Goal: Task Accomplishment & Management: Manage account settings

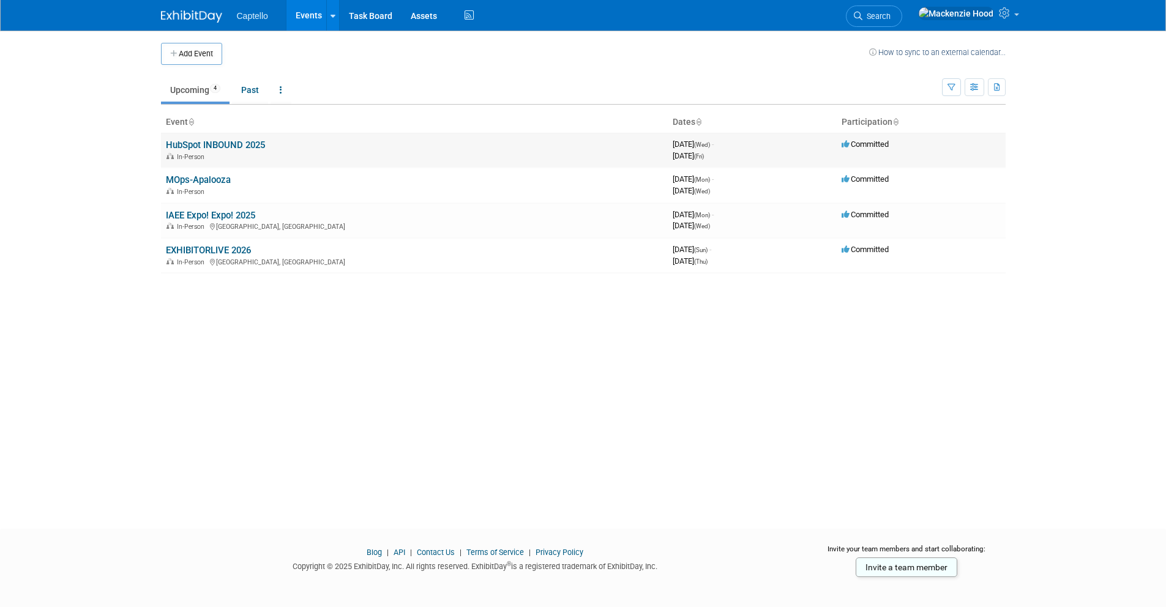
click at [238, 143] on link "HubSpot INBOUND 2025" at bounding box center [215, 145] width 99 height 11
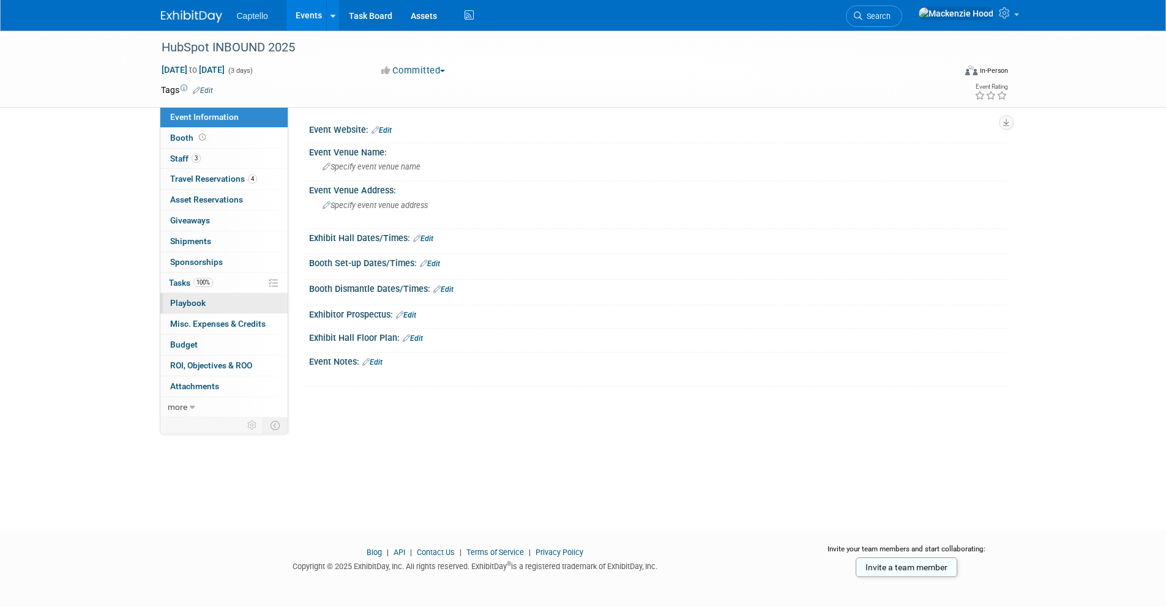
click at [242, 301] on link "0 Playbook 0" at bounding box center [223, 303] width 127 height 20
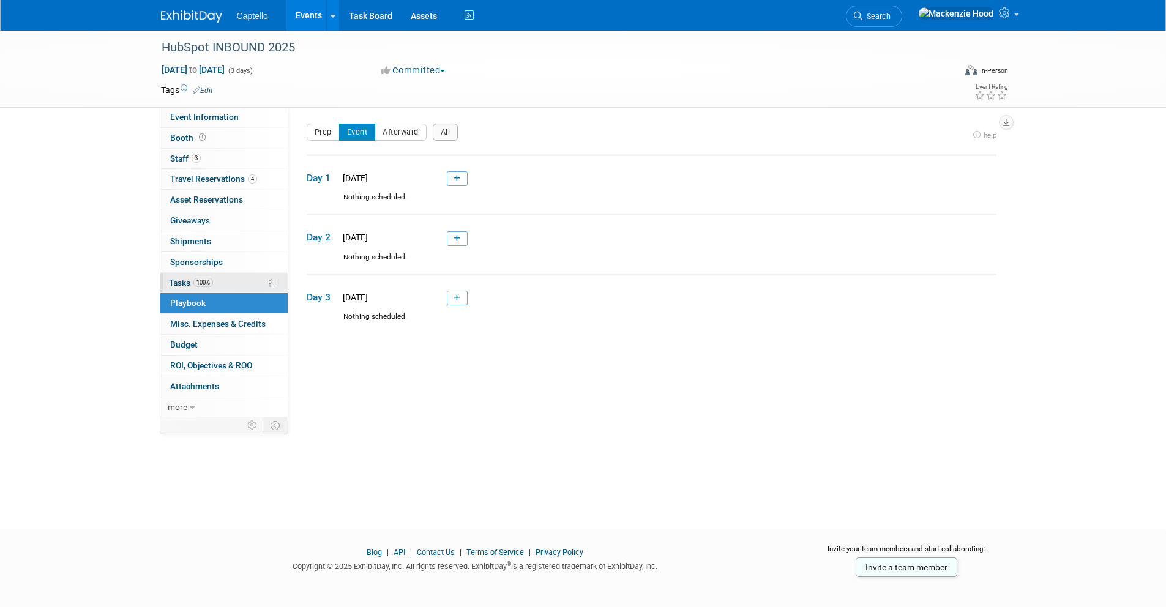
click at [231, 280] on link "100% Tasks 100%" at bounding box center [223, 283] width 127 height 20
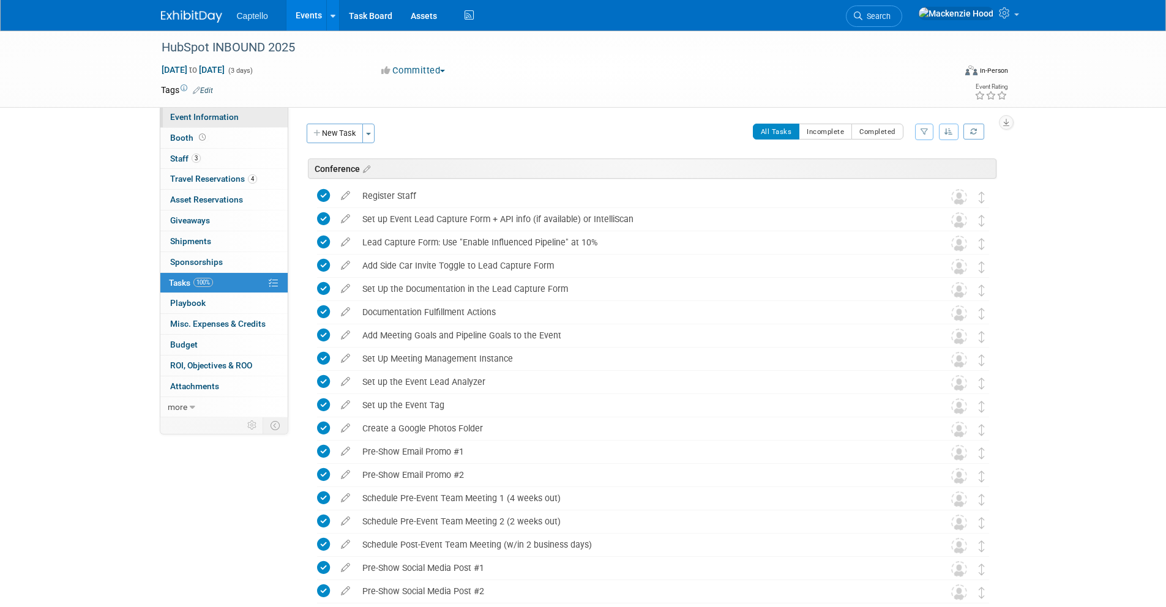
click at [233, 115] on span "Event Information" at bounding box center [204, 117] width 69 height 10
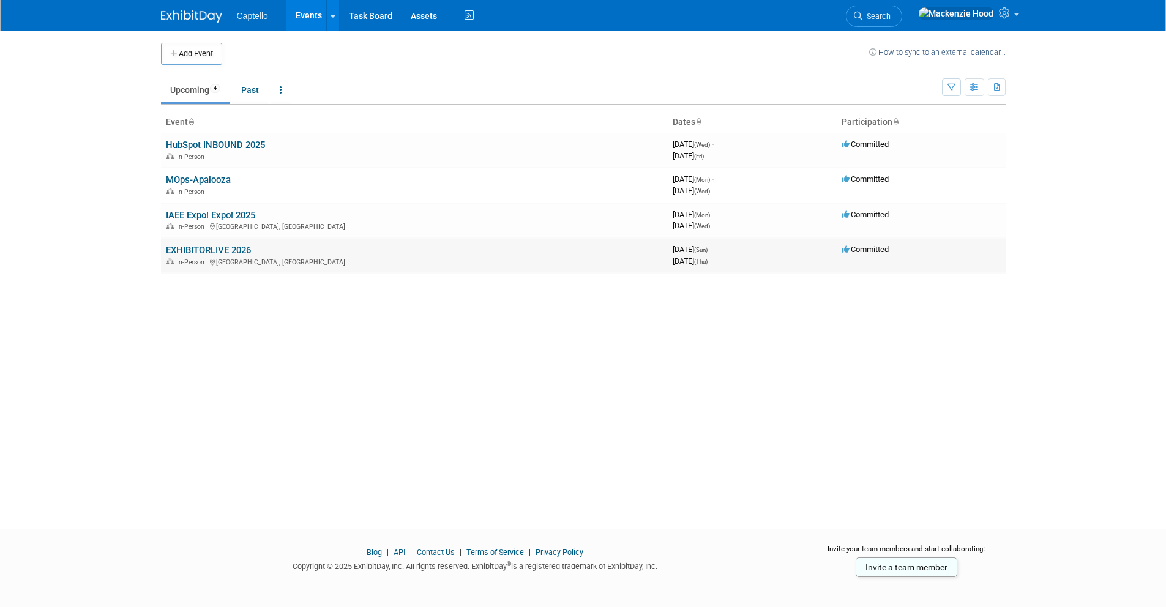
click at [238, 249] on link "EXHIBITORLIVE 2026" at bounding box center [208, 250] width 85 height 11
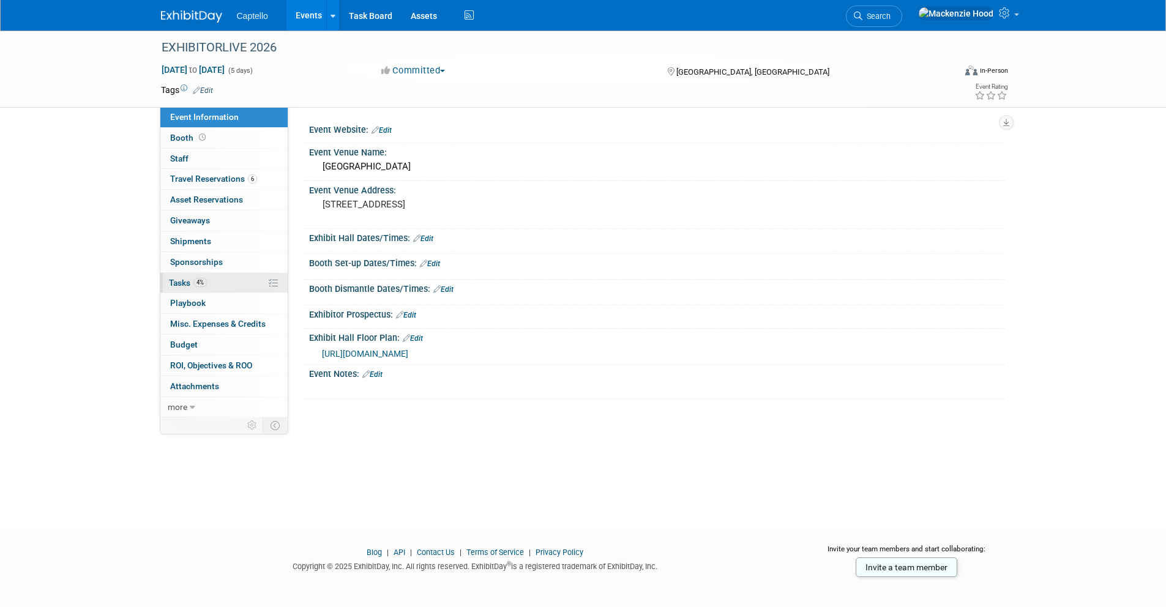
click at [212, 280] on link "4% Tasks 4%" at bounding box center [223, 283] width 127 height 20
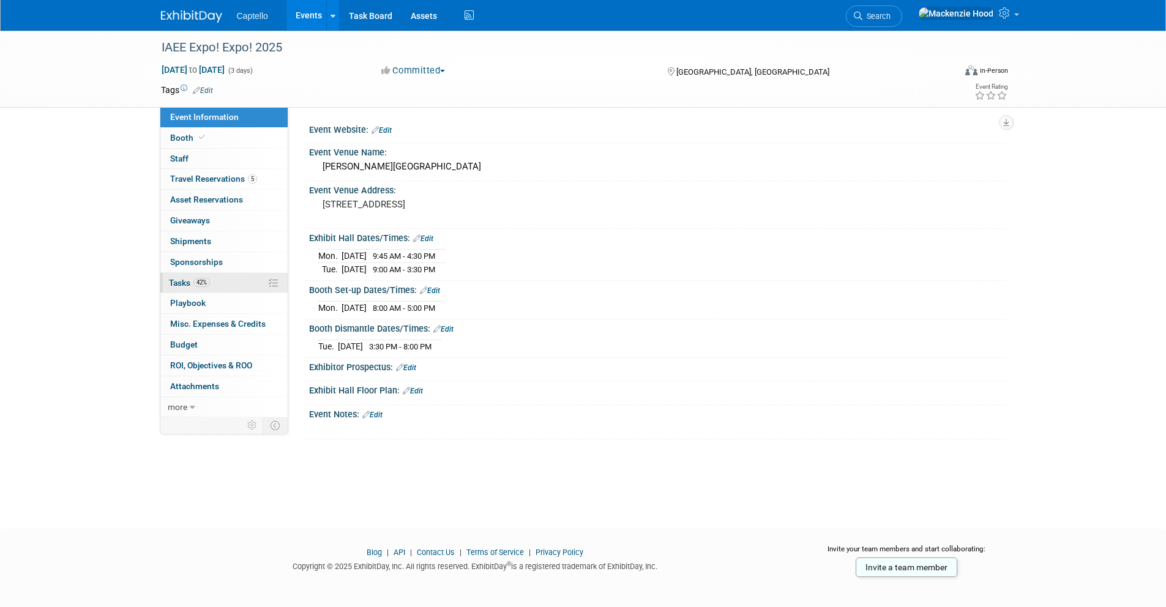
click at [238, 292] on link "42% Tasks 42%" at bounding box center [223, 283] width 127 height 20
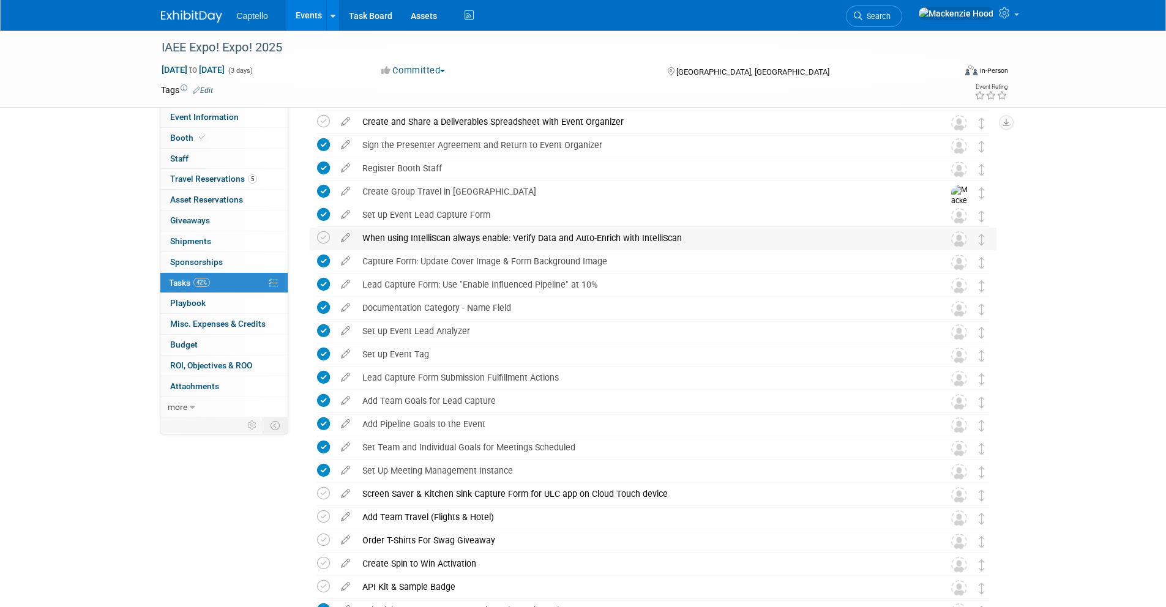
scroll to position [165, 0]
click at [856, 243] on div "When using IntelliScan always enable: Verify Data and Auto-Enrich with IntelliS…" at bounding box center [641, 240] width 571 height 21
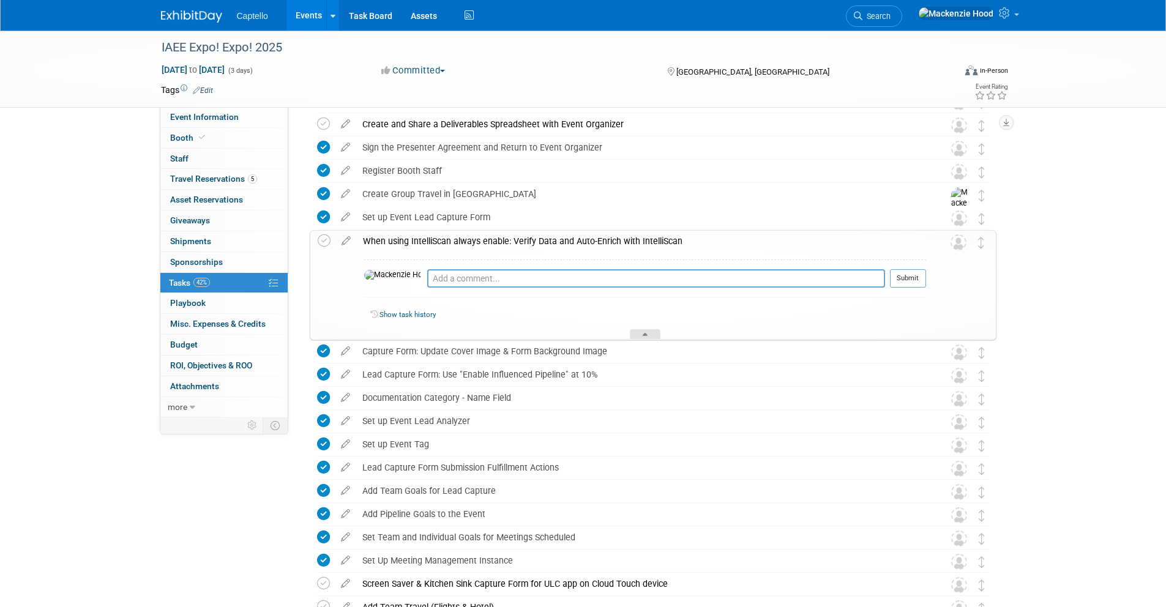
click at [649, 330] on div at bounding box center [645, 334] width 31 height 10
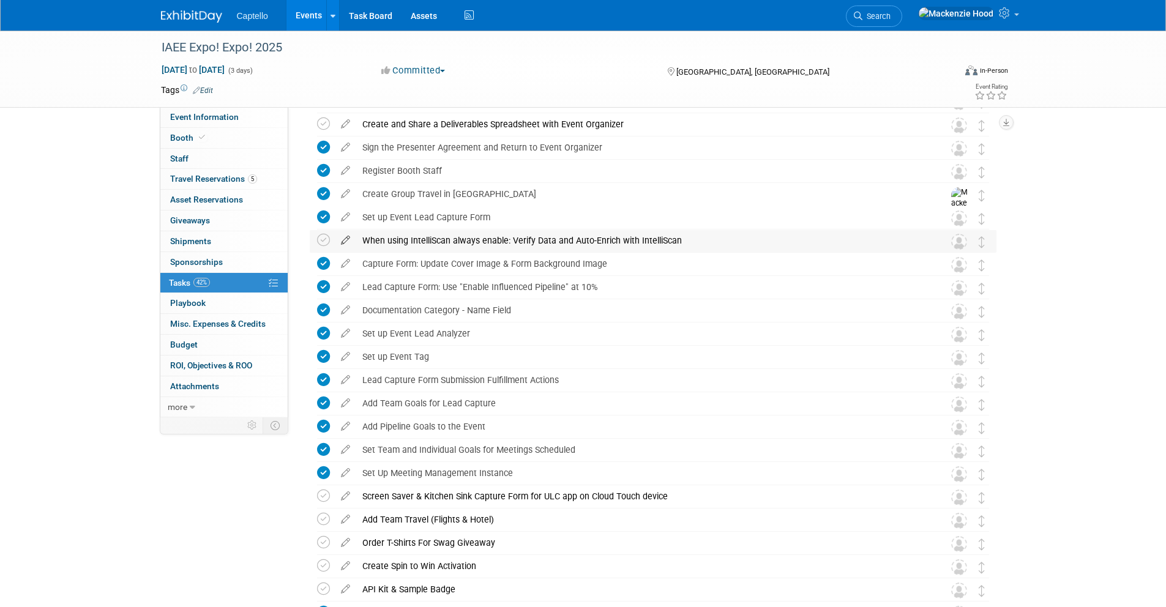
click at [344, 241] on icon at bounding box center [345, 237] width 21 height 15
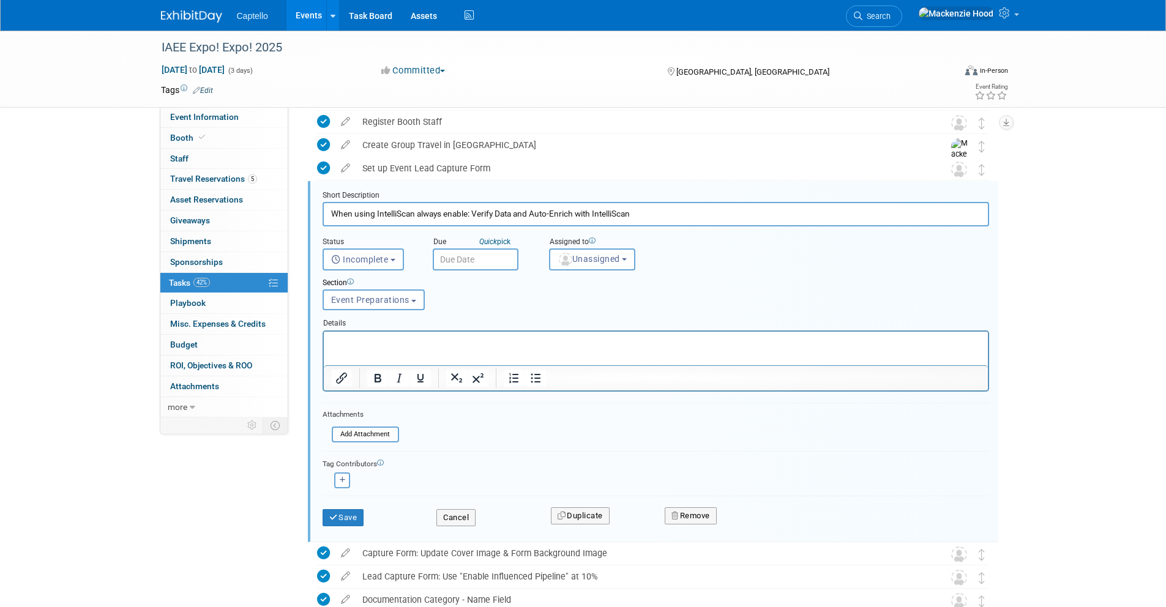
scroll to position [216, 0]
click at [702, 511] on button "Remove" at bounding box center [691, 514] width 52 height 17
click at [760, 517] on link "Yes" at bounding box center [760, 524] width 36 height 20
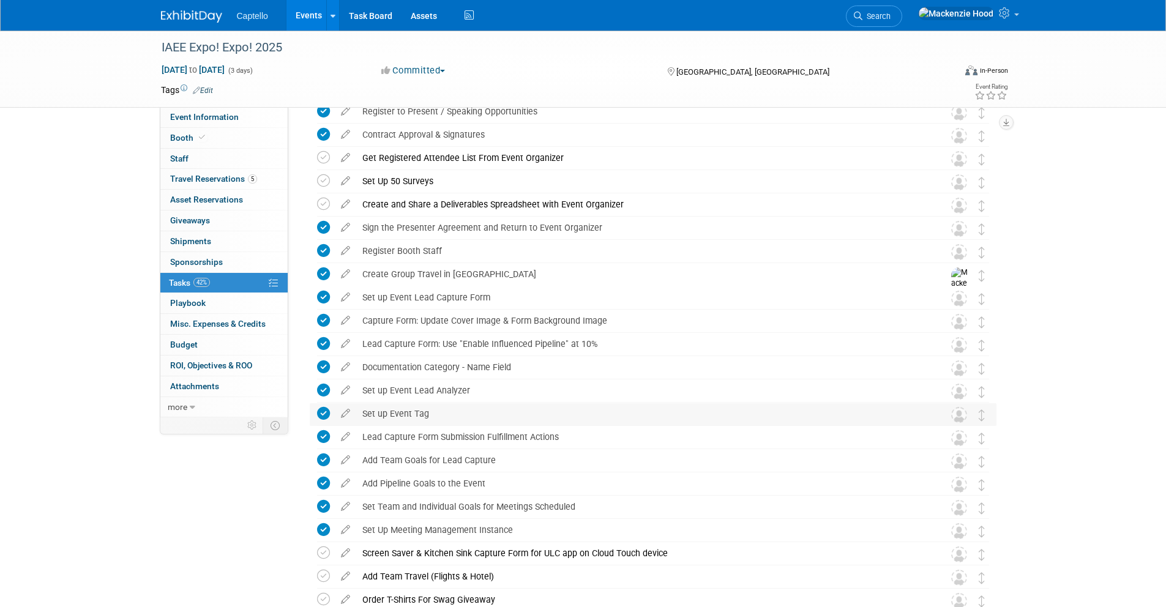
scroll to position [0, 0]
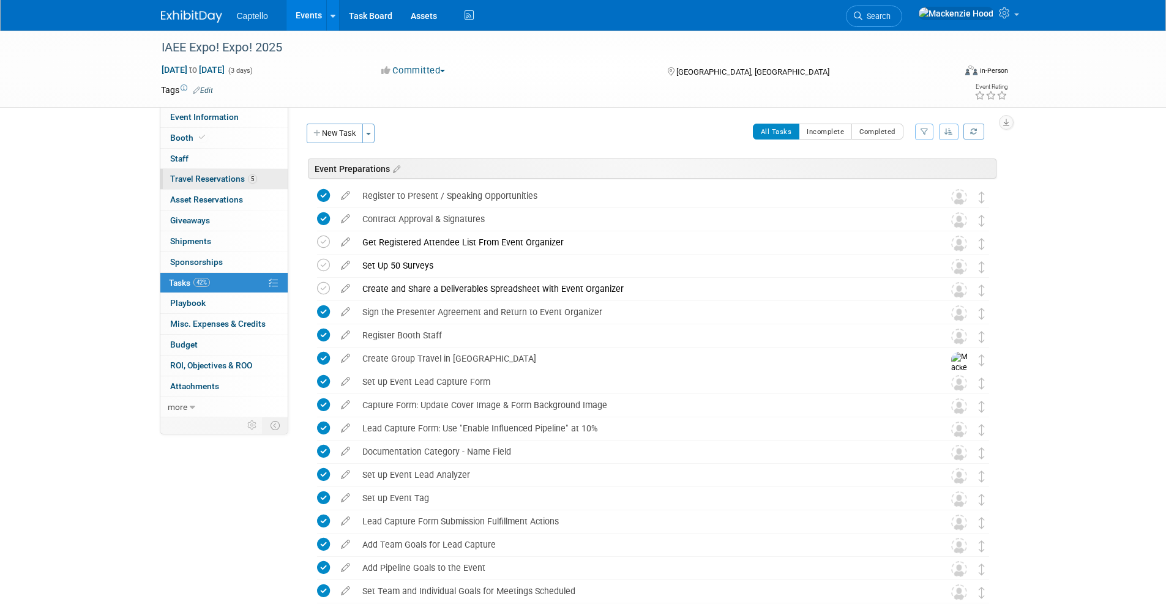
click at [235, 181] on span "Travel Reservations 5" at bounding box center [213, 179] width 87 height 10
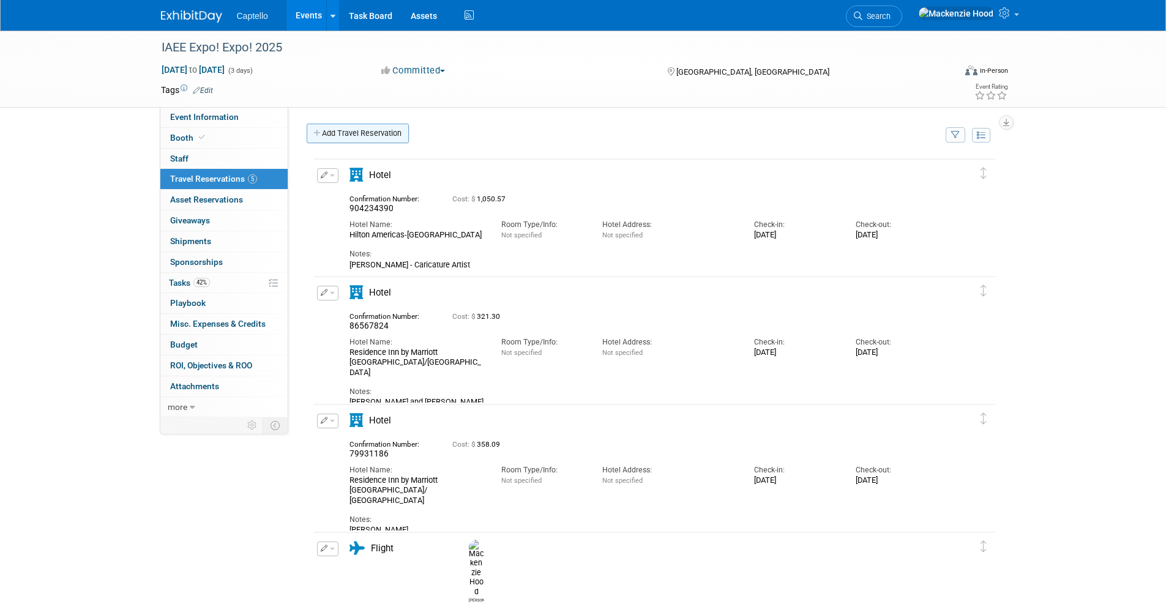
click at [326, 129] on link "Add Travel Reservation" at bounding box center [358, 134] width 102 height 20
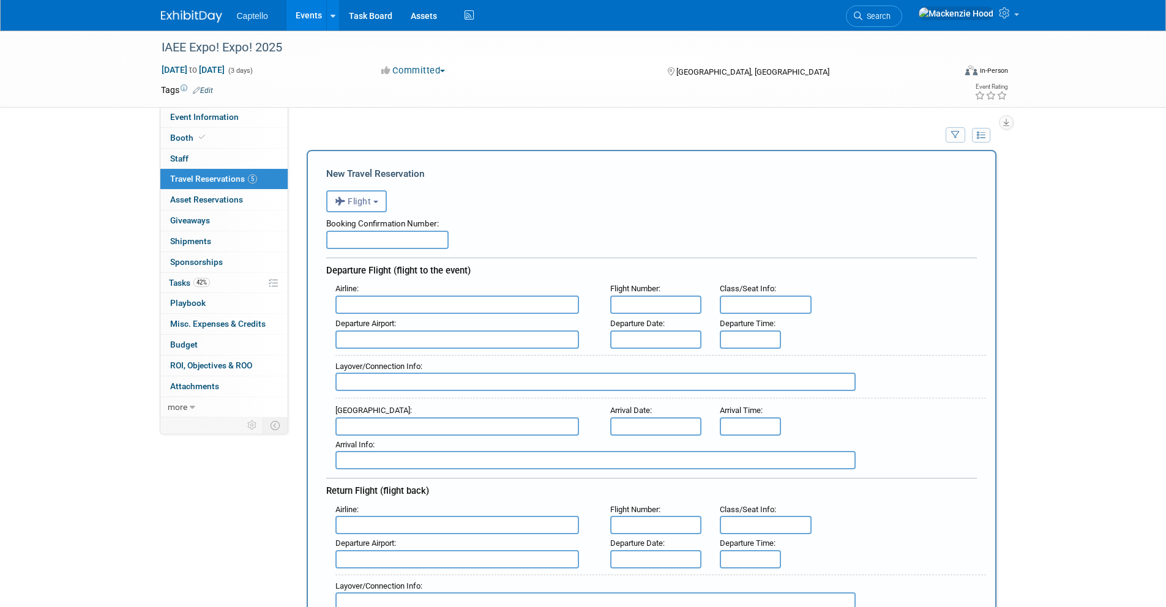
click at [375, 197] on button "Flight" at bounding box center [356, 201] width 61 height 22
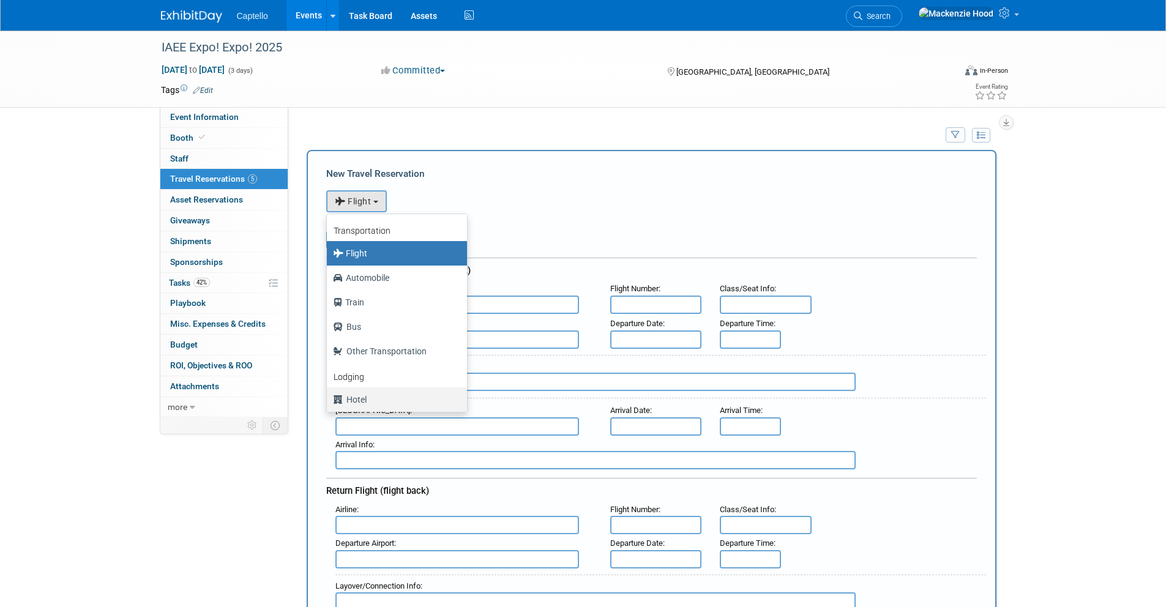
click at [388, 399] on label "Hotel" at bounding box center [394, 400] width 122 height 20
click at [329, 399] on input "Hotel" at bounding box center [325, 398] width 8 height 8
select select "6"
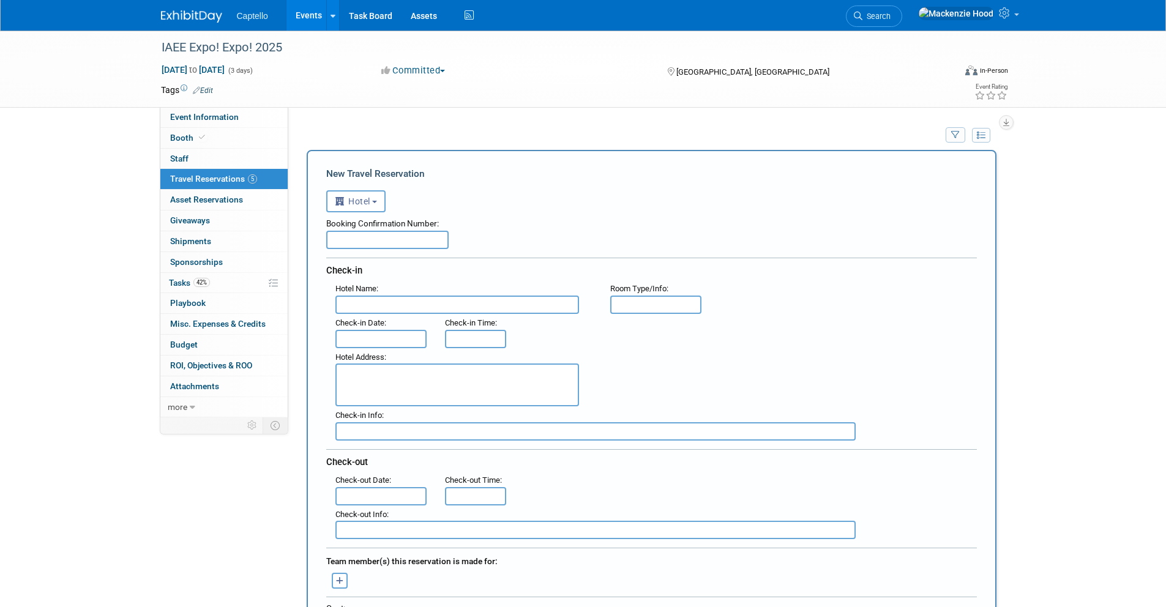
click at [395, 308] on input "text" at bounding box center [458, 305] width 244 height 18
paste input "Residence Inn by Marriott [GEOGRAPHIC_DATA]/[GEOGRAPHIC_DATA]"
type input "Residence Inn by Marriott [GEOGRAPHIC_DATA]/[GEOGRAPHIC_DATA]"
click at [348, 237] on input "text" at bounding box center [387, 240] width 122 height 18
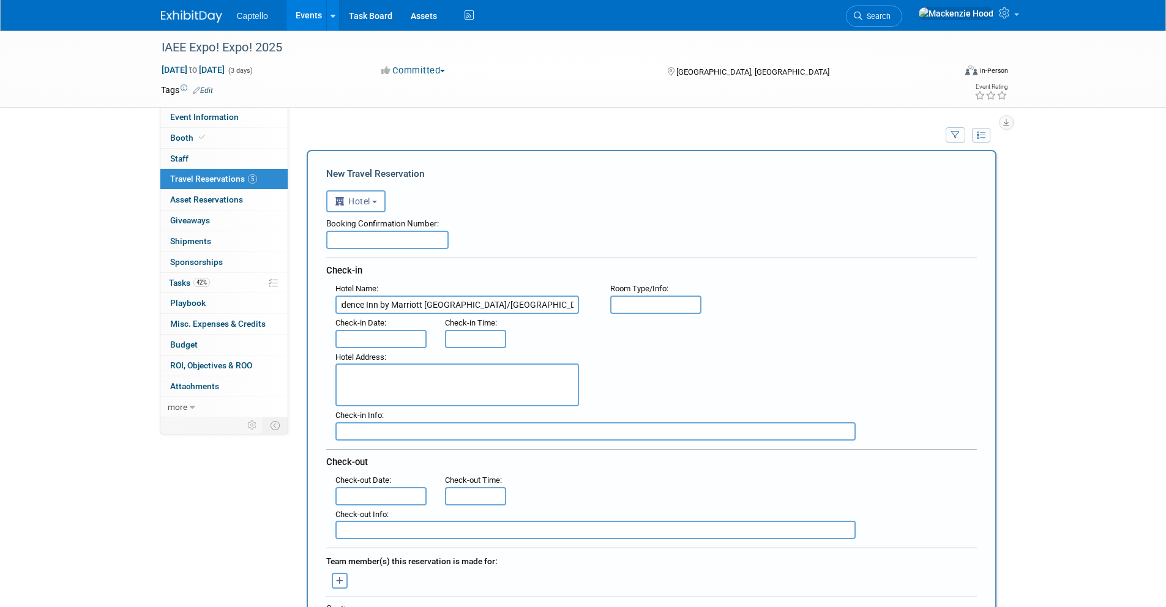
scroll to position [0, 0]
paste input "88410175"
type input "88410175"
click at [345, 339] on input "text" at bounding box center [382, 339] width 92 height 18
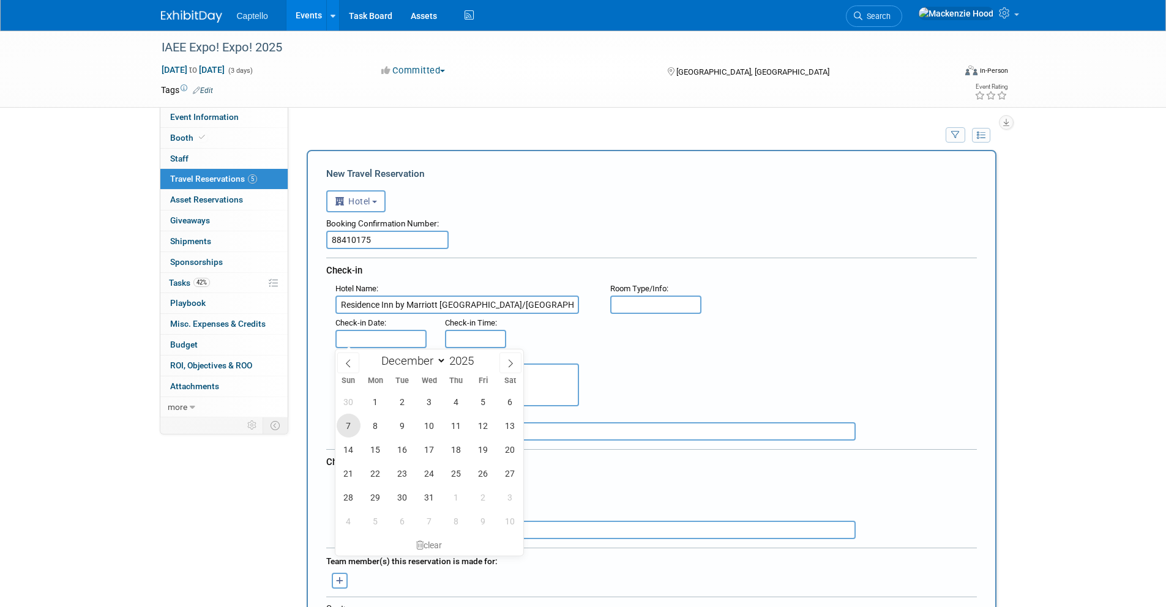
click at [351, 424] on span "7" at bounding box center [349, 426] width 24 height 24
type input "[DATE]"
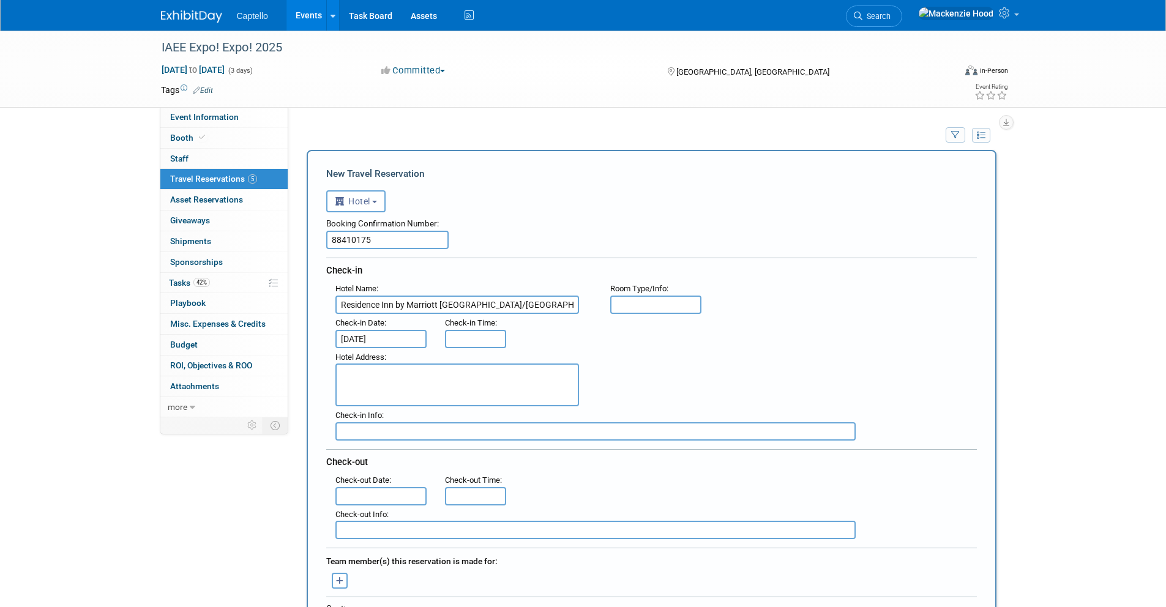
click at [369, 494] on input "text" at bounding box center [382, 496] width 92 height 18
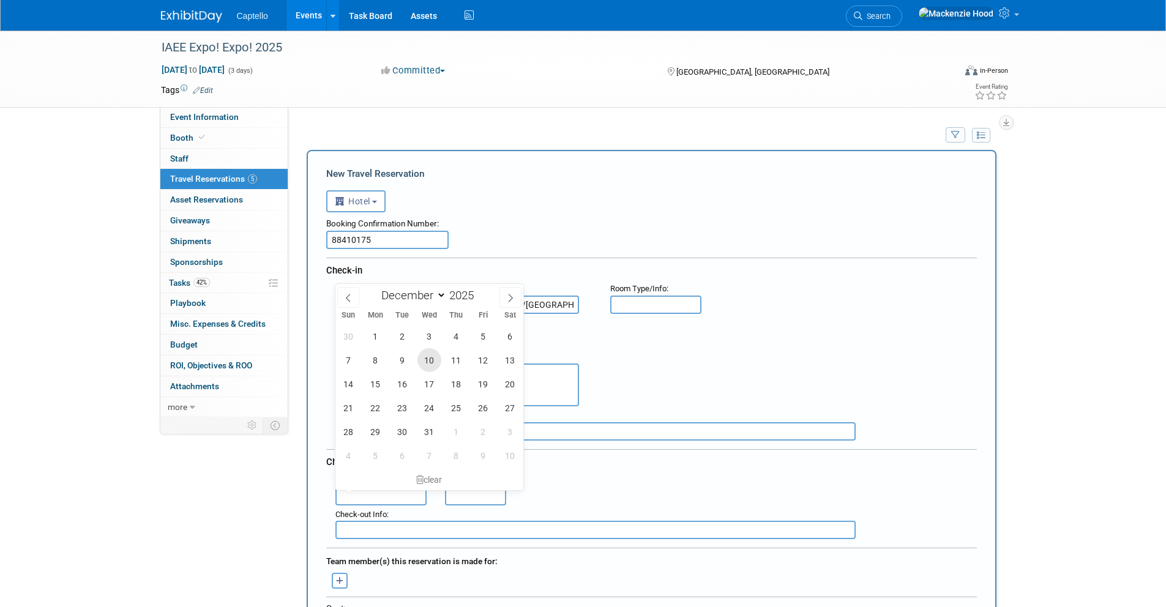
click at [432, 356] on span "10" at bounding box center [430, 360] width 24 height 24
type input "[DATE]"
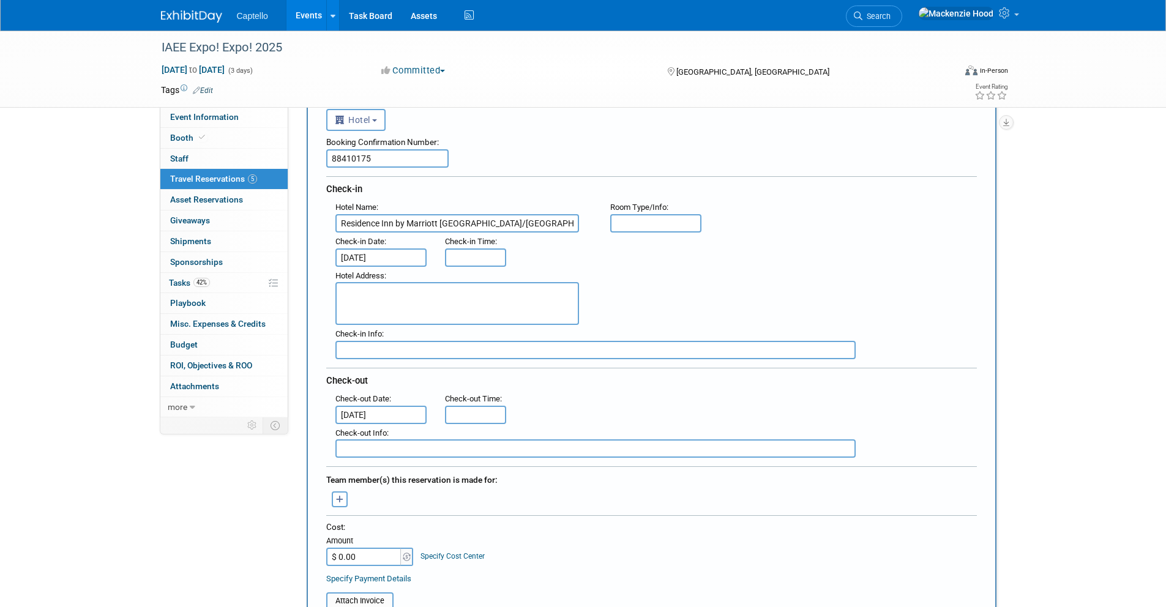
scroll to position [304, 0]
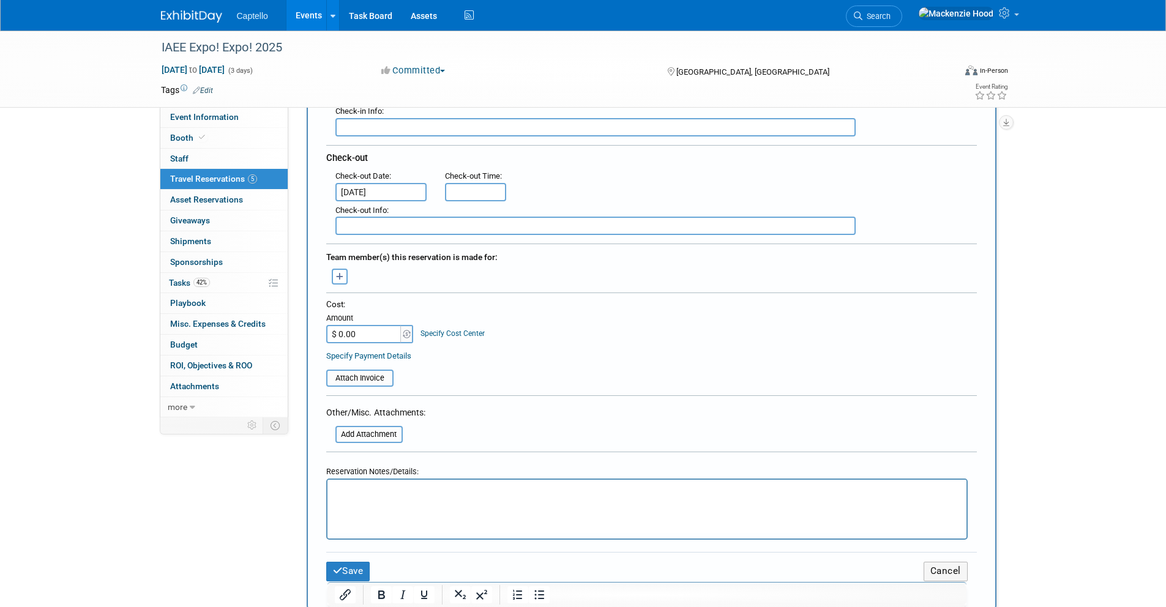
click at [392, 498] on html at bounding box center [646, 489] width 639 height 18
click at [360, 330] on input "$ 0.00" at bounding box center [364, 334] width 77 height 18
type input "$ 477.93"
click at [350, 570] on button "Save" at bounding box center [348, 571] width 44 height 19
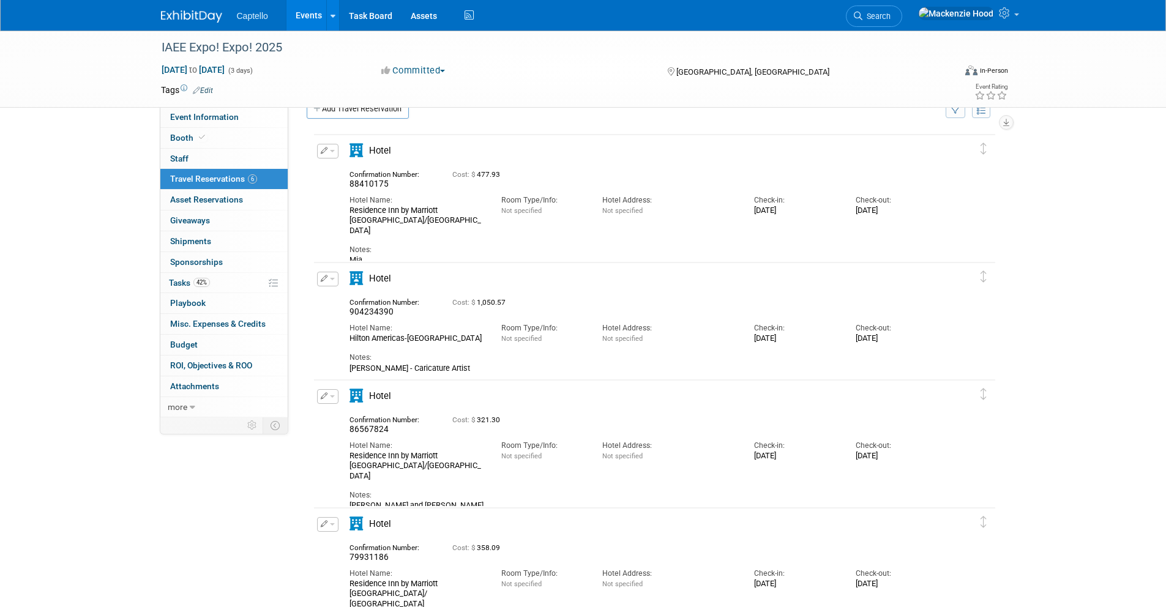
scroll to position [0, 0]
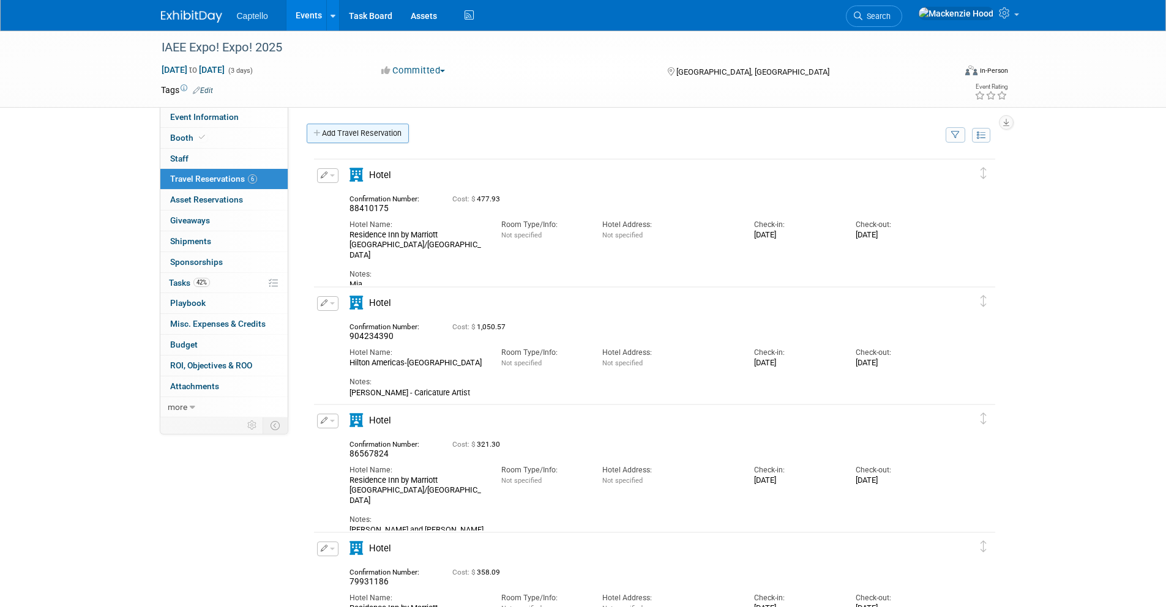
click at [326, 131] on link "Add Travel Reservation" at bounding box center [358, 134] width 102 height 20
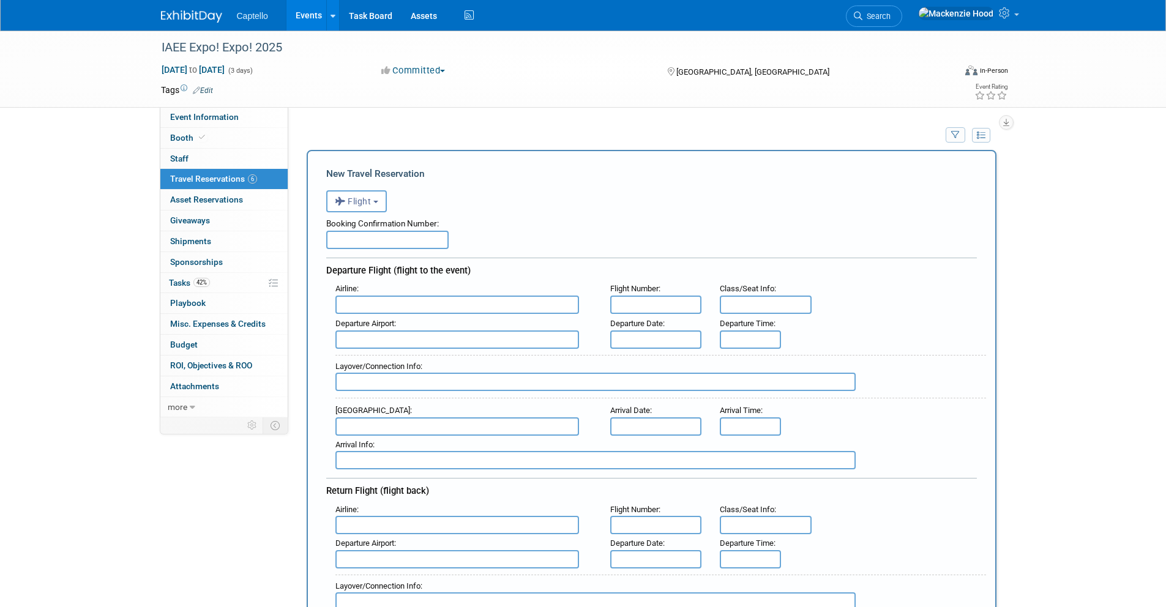
click at [405, 242] on input "text" at bounding box center [387, 240] width 122 height 18
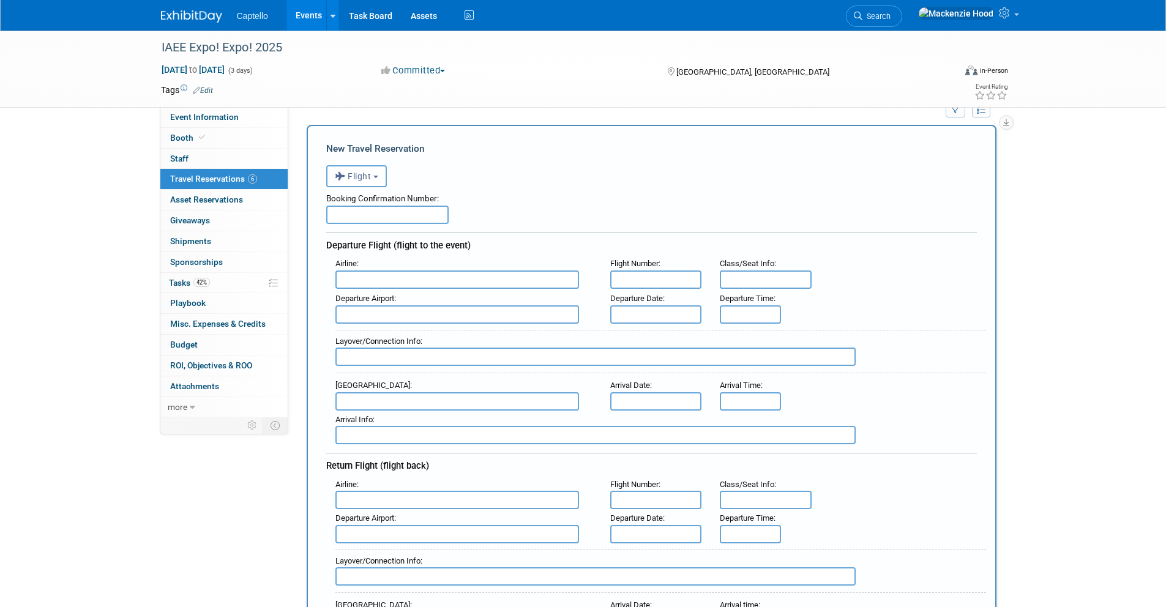
scroll to position [54, 0]
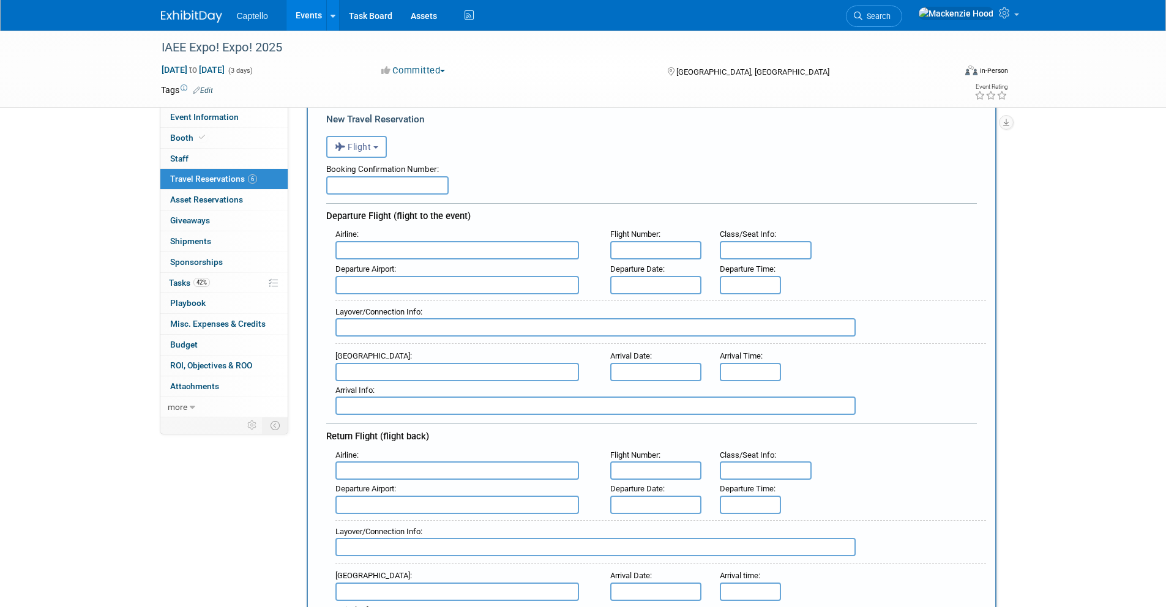
click at [630, 284] on input "text" at bounding box center [656, 285] width 92 height 18
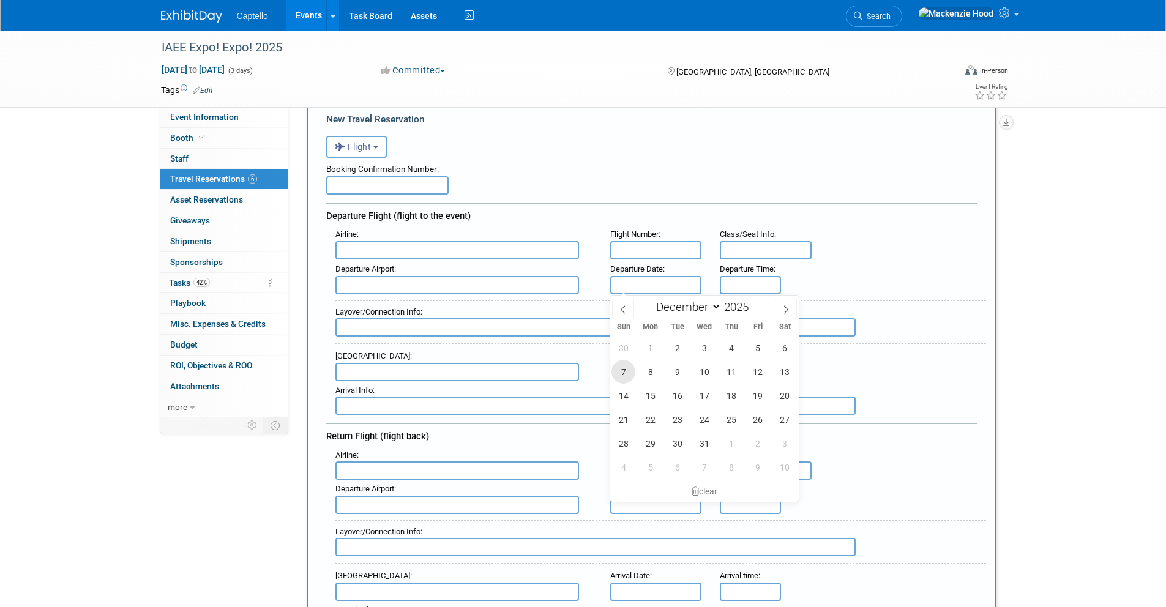
click at [623, 369] on span "7" at bounding box center [624, 372] width 24 height 24
type input "[DATE]"
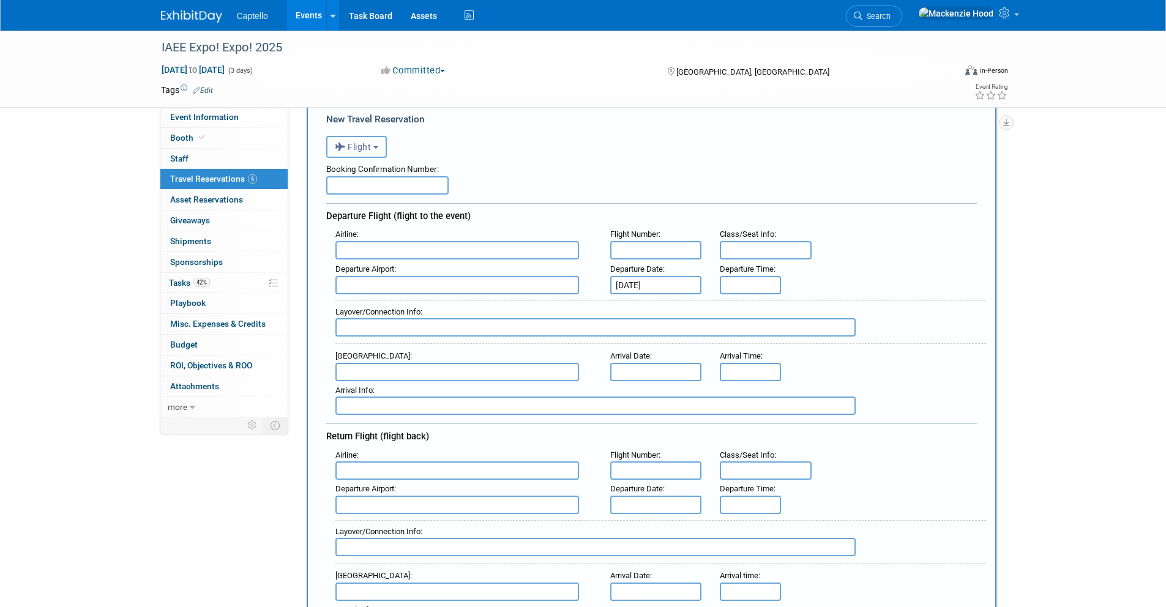
click at [623, 505] on input "text" at bounding box center [656, 505] width 92 height 18
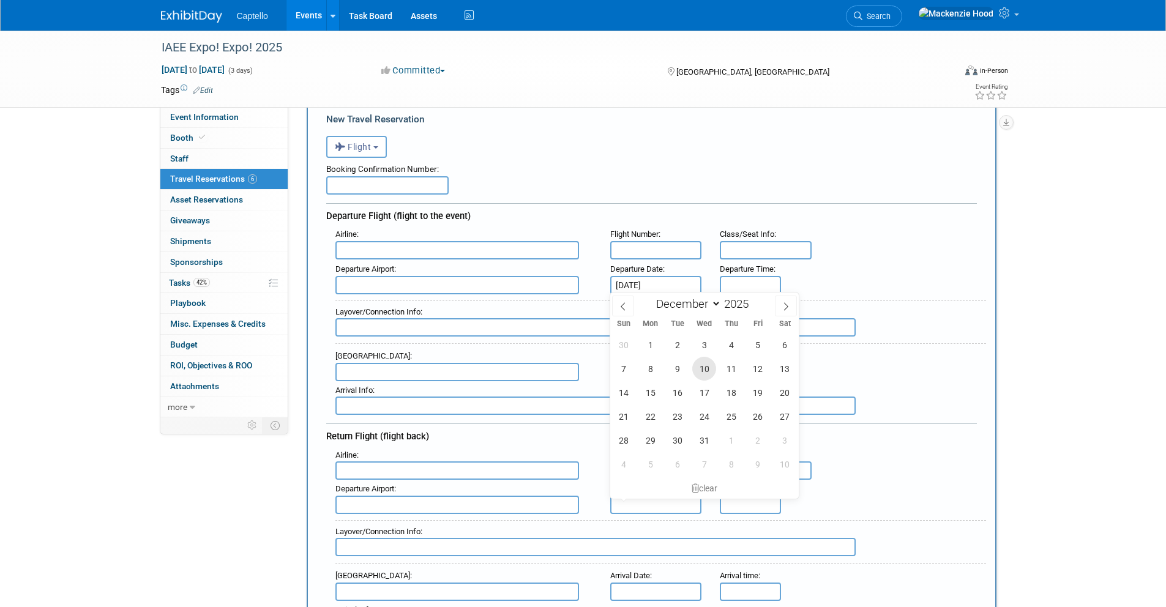
click at [708, 367] on span "10" at bounding box center [705, 369] width 24 height 24
type input "[DATE]"
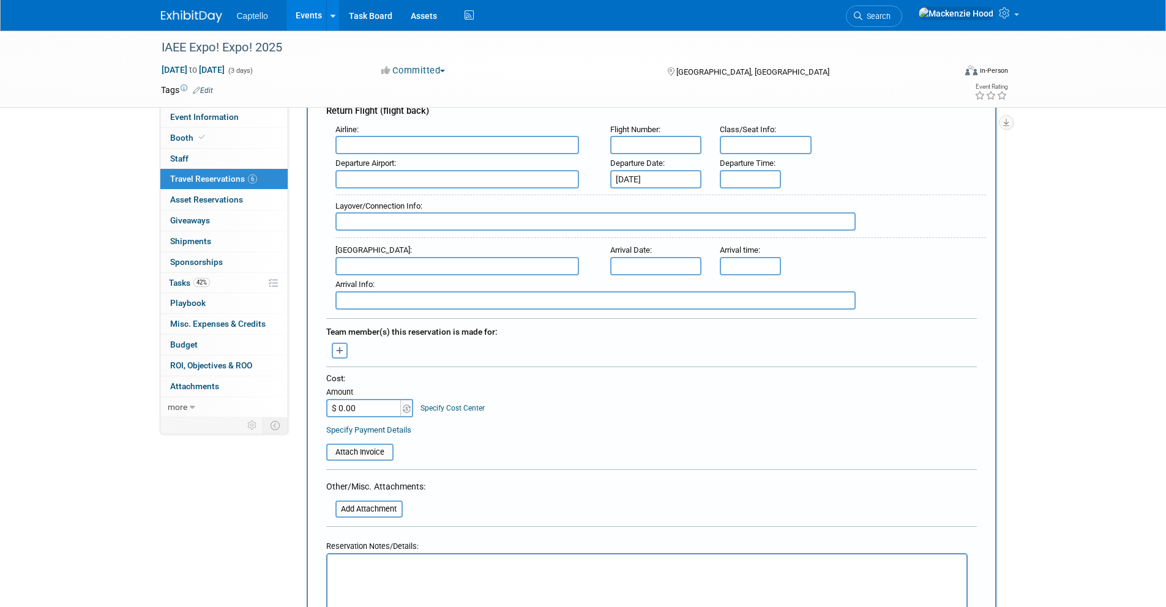
scroll to position [405, 0]
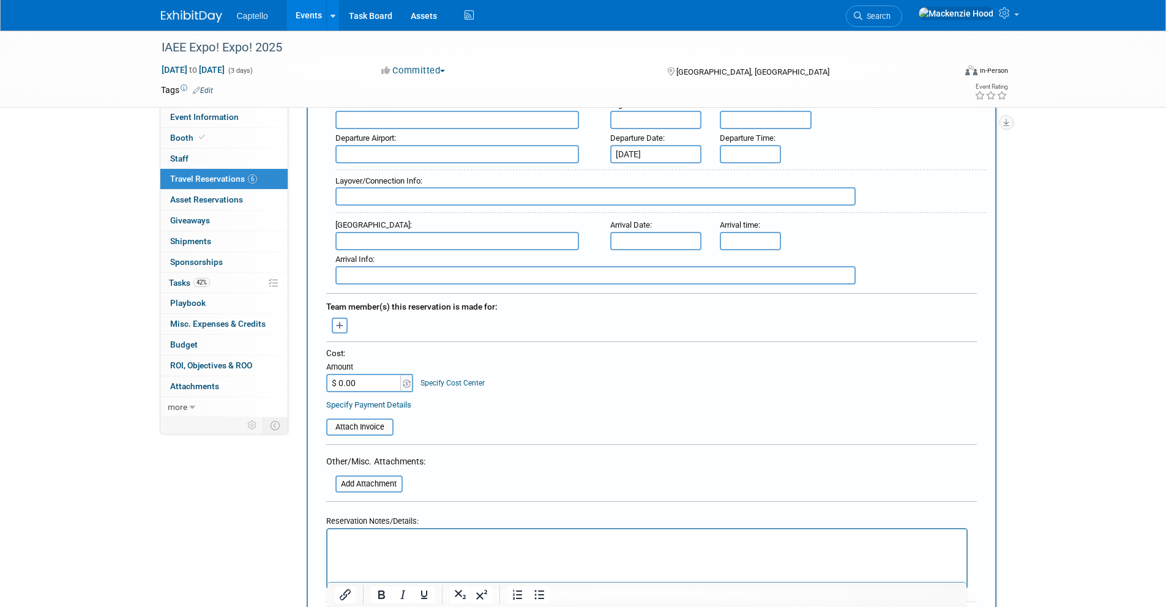
click at [372, 384] on input "$ 0.00" at bounding box center [364, 383] width 77 height 18
click at [370, 380] on input "$ 0.00" at bounding box center [364, 383] width 77 height 18
drag, startPoint x: 370, startPoint y: 380, endPoint x: 280, endPoint y: 376, distance: 89.5
click at [280, 376] on div "Event Information Event Info Booth Booth 0 Staff 0 Staff 6 Travel Reservations …" at bounding box center [583, 496] width 863 height 1743
type input "$ 286.18"
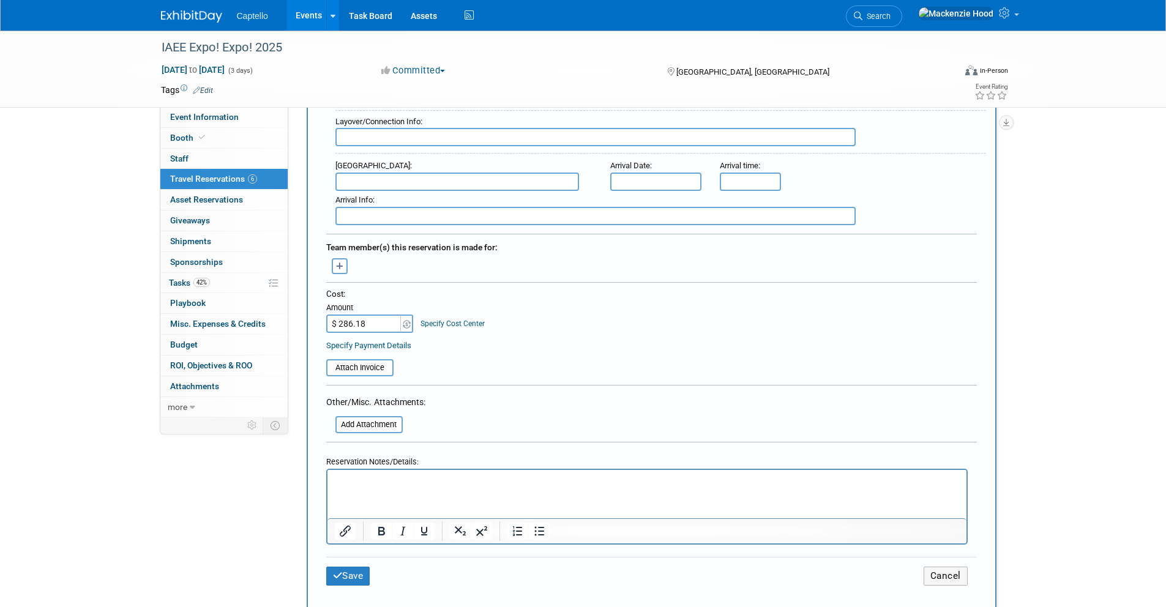
scroll to position [473, 0]
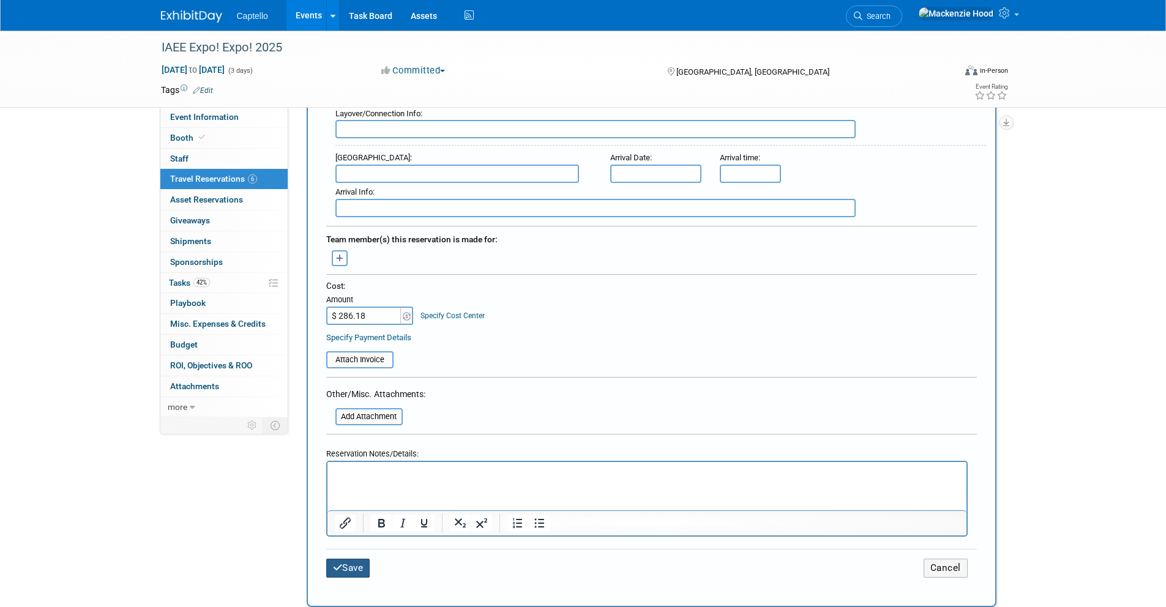
click at [357, 571] on button "Save" at bounding box center [348, 568] width 44 height 19
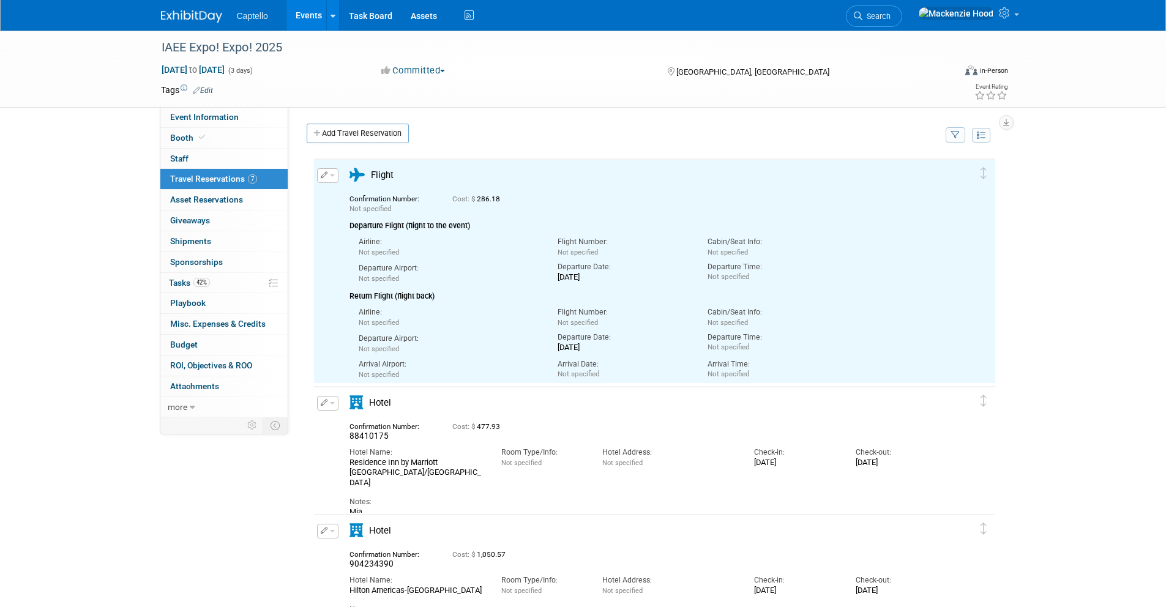
scroll to position [0, 0]
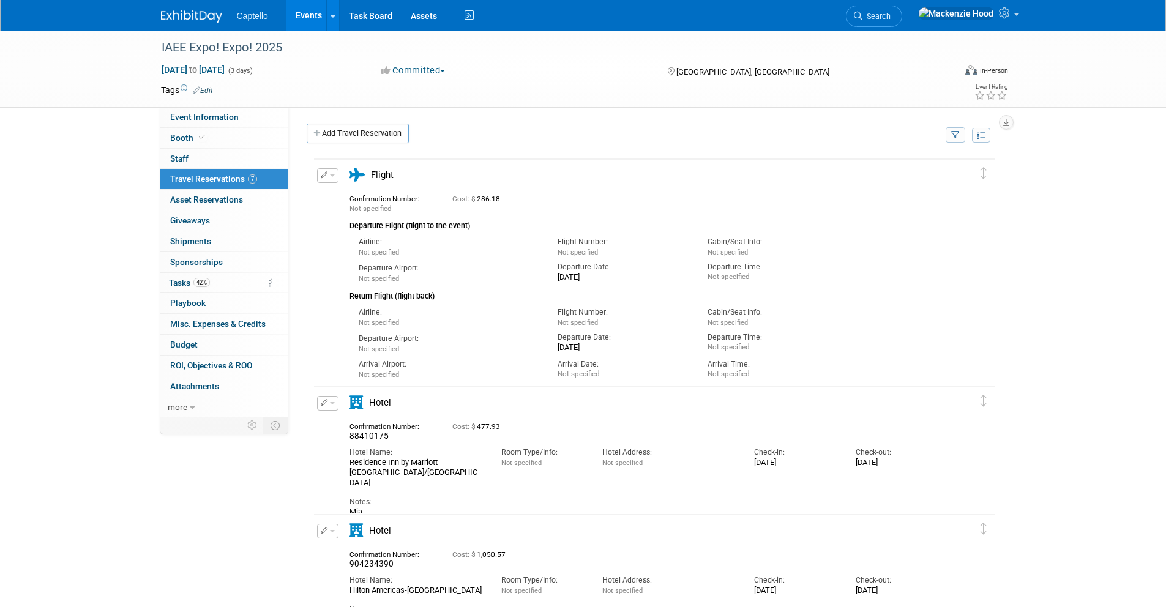
click at [329, 173] on button "button" at bounding box center [327, 175] width 21 height 15
click at [340, 190] on button "Edit Reservation" at bounding box center [369, 197] width 103 height 18
select select "11"
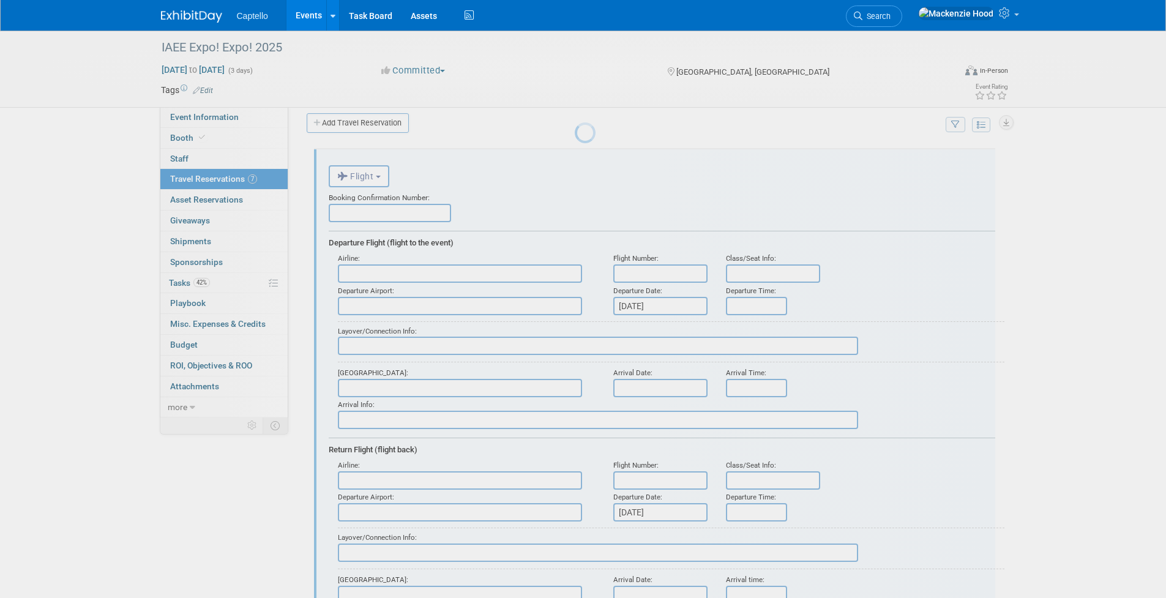
scroll to position [20, 0]
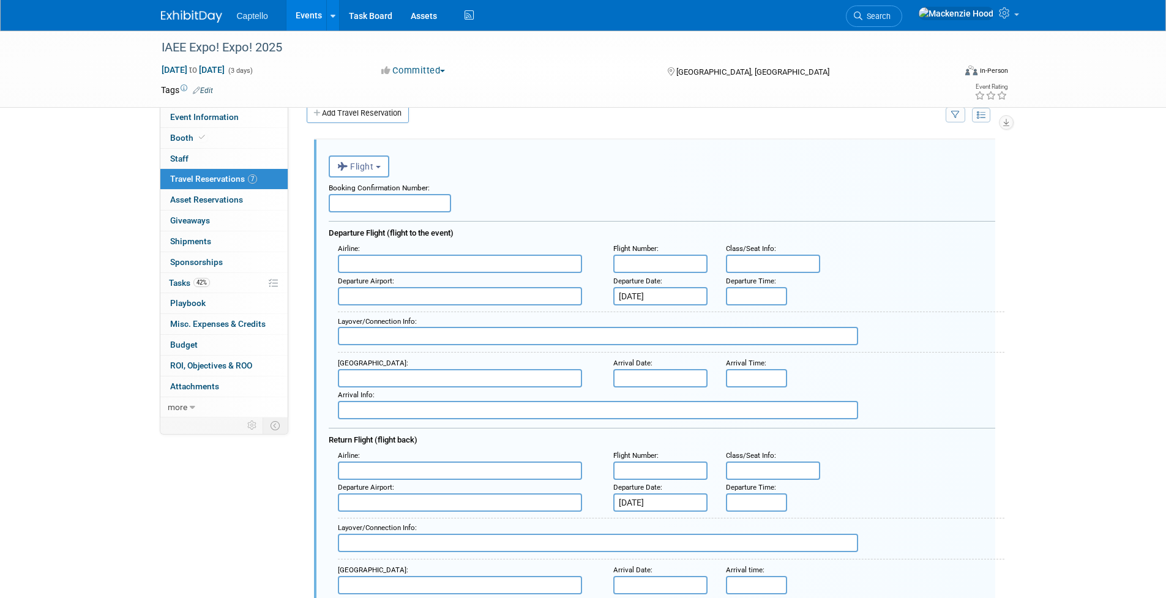
click at [682, 301] on input "[DATE]" at bounding box center [661, 296] width 94 height 18
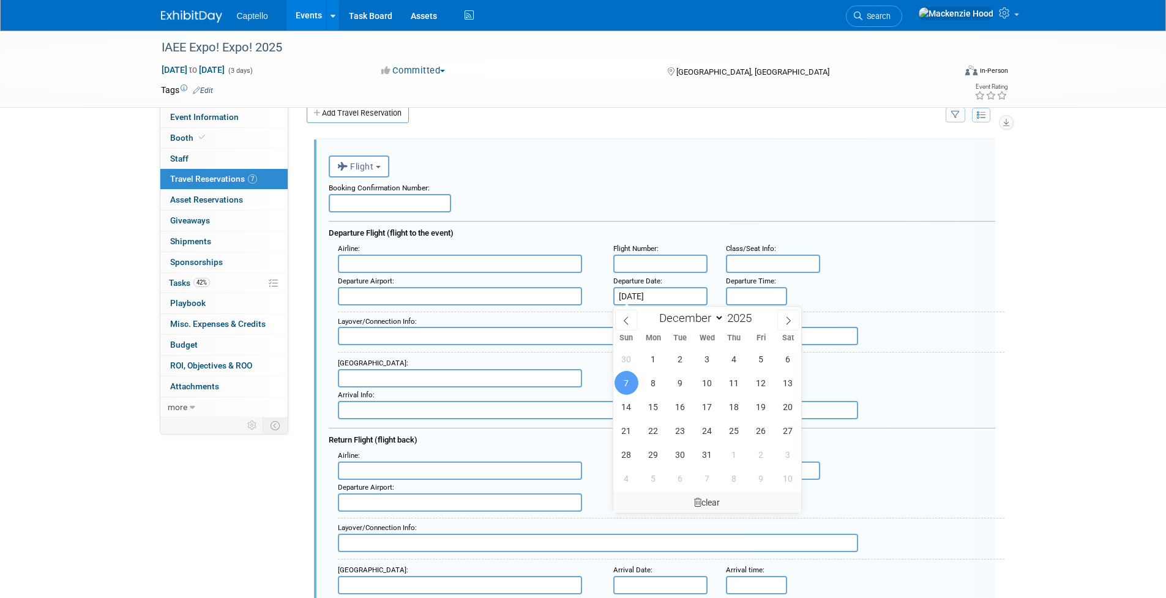
click at [708, 501] on div "clear" at bounding box center [708, 502] width 189 height 21
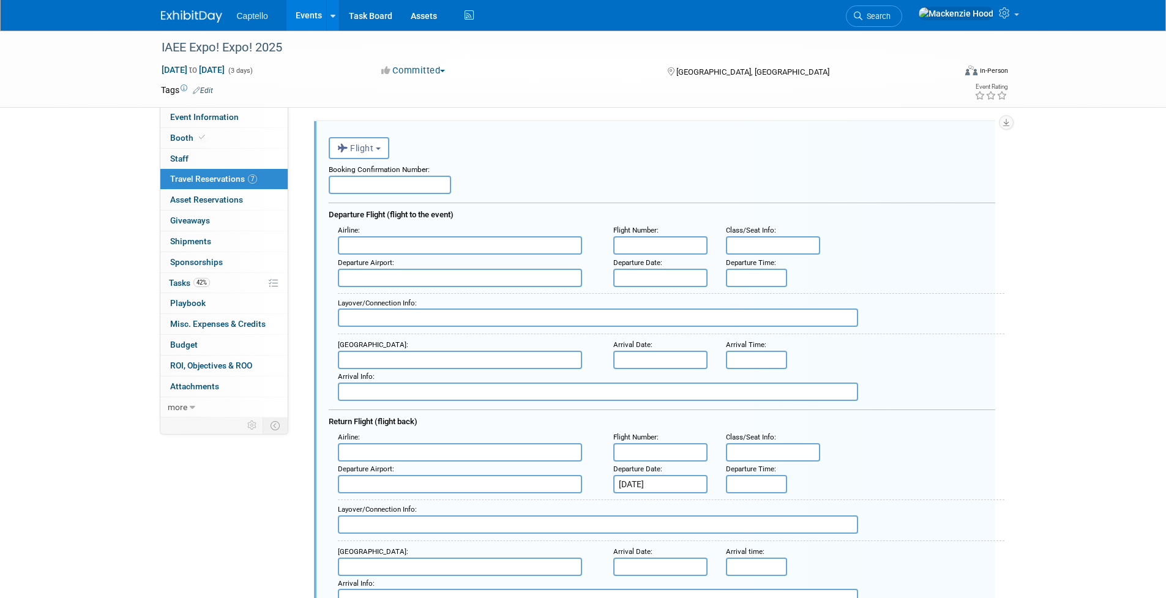
scroll to position [92, 0]
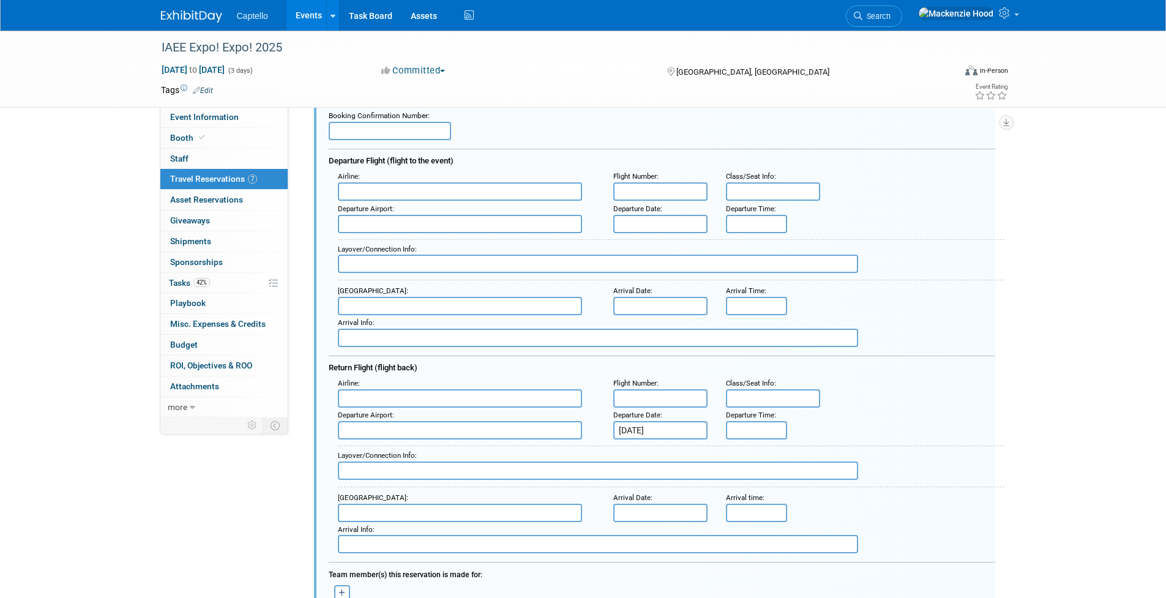
click at [680, 433] on input "[DATE]" at bounding box center [661, 430] width 94 height 18
click at [944, 353] on div "Booking Confirmation Number: Departure Flight (flight to the event) Airline : F…" at bounding box center [662, 329] width 667 height 448
click at [660, 219] on input "text" at bounding box center [661, 224] width 94 height 18
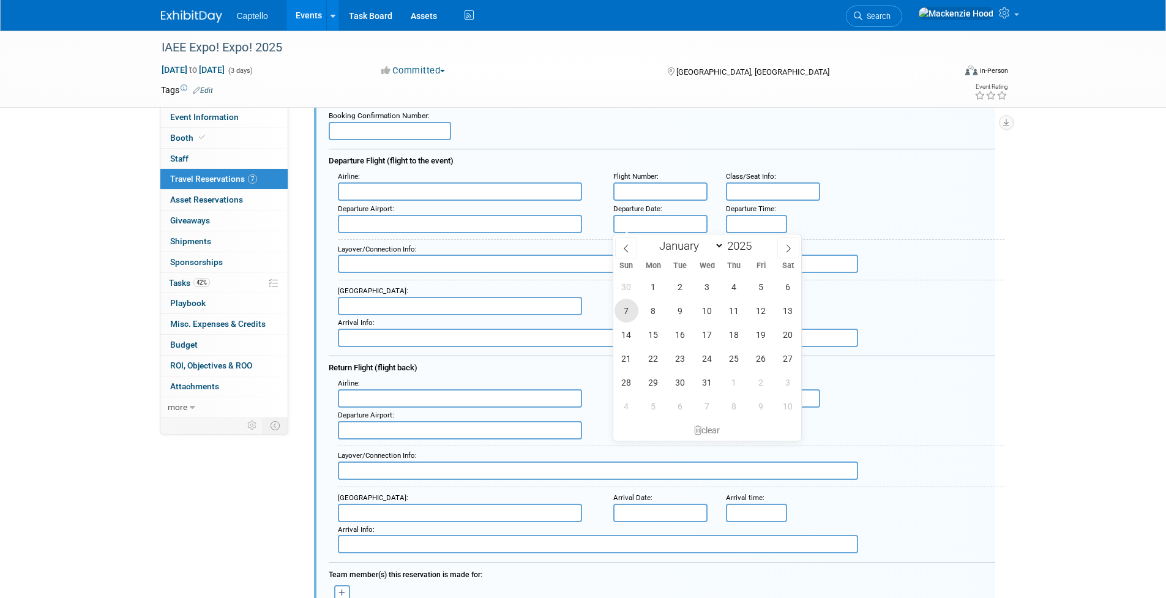
click at [628, 307] on span "7" at bounding box center [627, 311] width 24 height 24
type input "[DATE]"
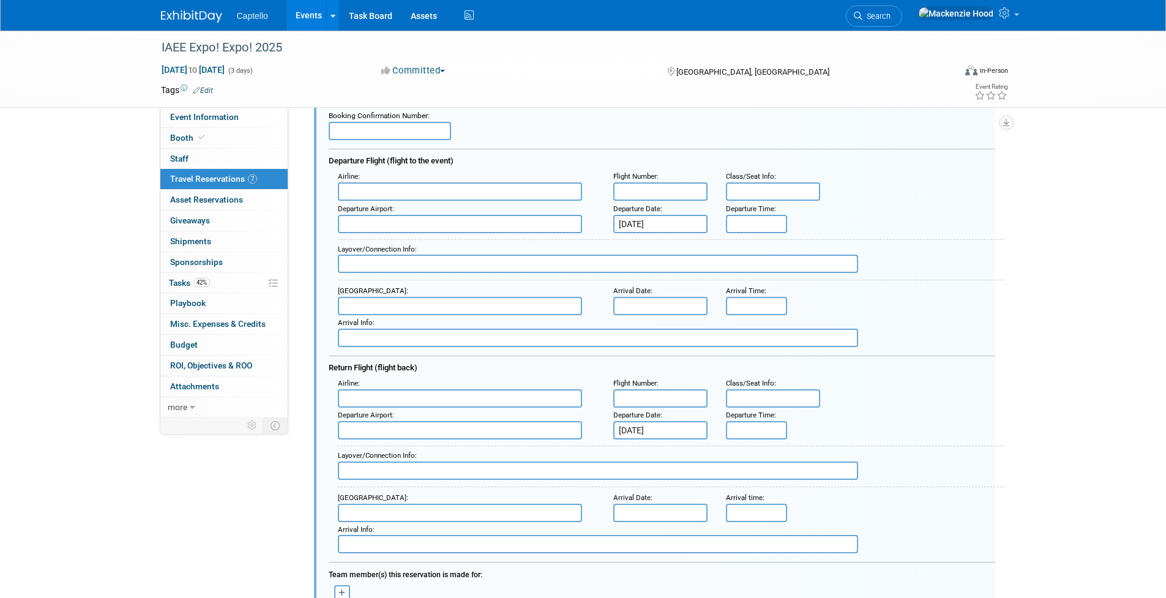
type input "8:00 AM"
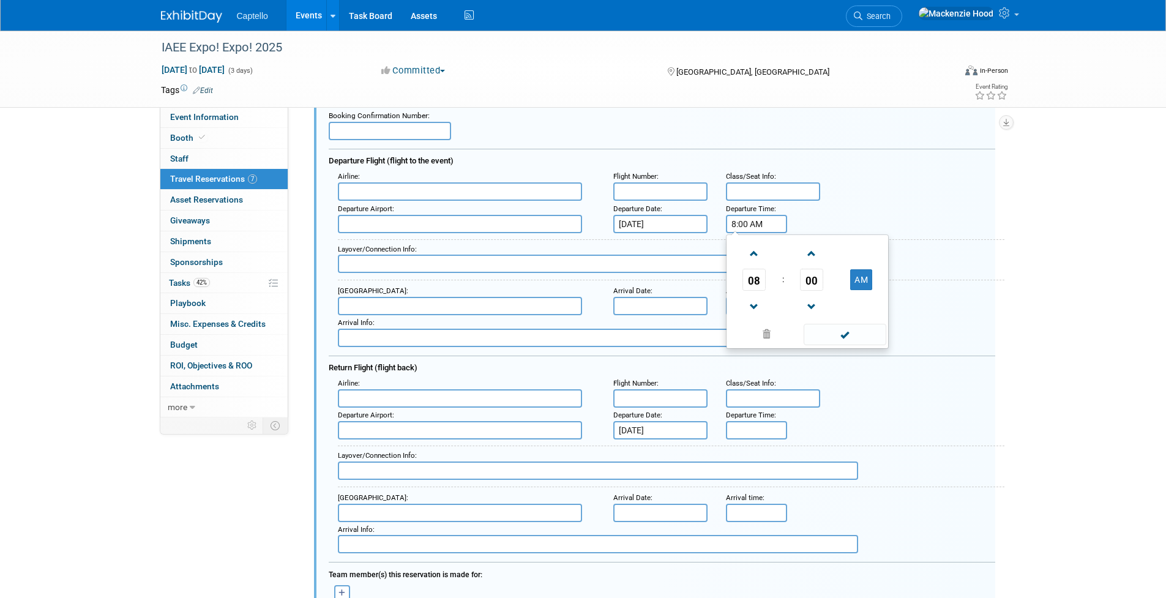
click at [745, 226] on input "8:00 AM" at bounding box center [756, 224] width 61 height 18
click at [767, 337] on span at bounding box center [767, 334] width 74 height 21
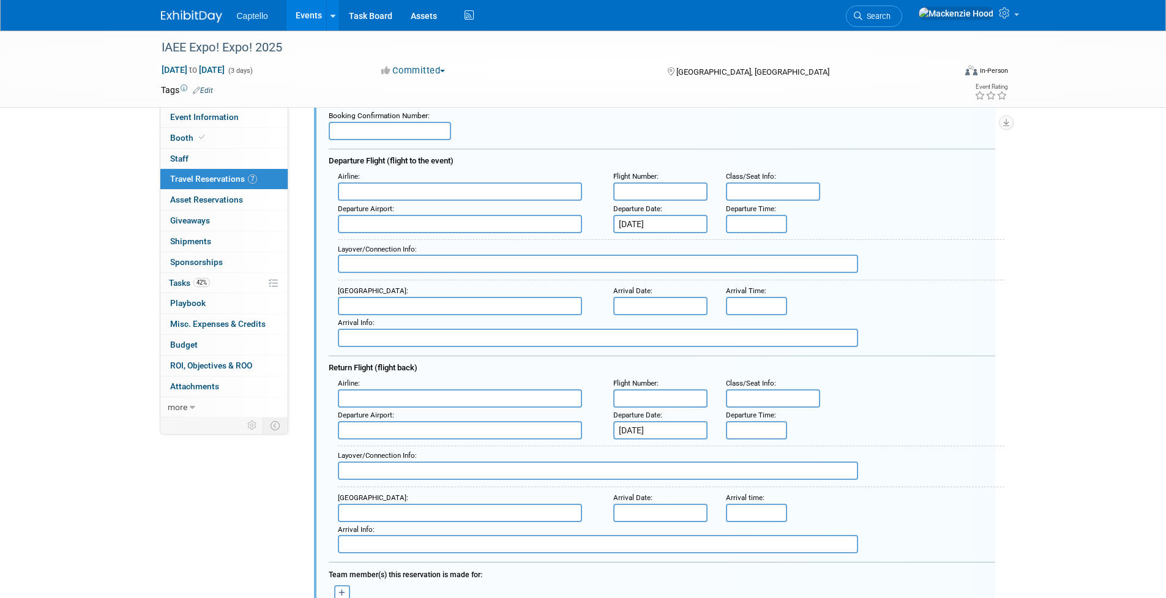
click at [897, 199] on div "Airline : Flight Number : Class/Seat Info :" at bounding box center [667, 185] width 676 height 32
click at [670, 223] on input "[DATE]" at bounding box center [661, 224] width 94 height 18
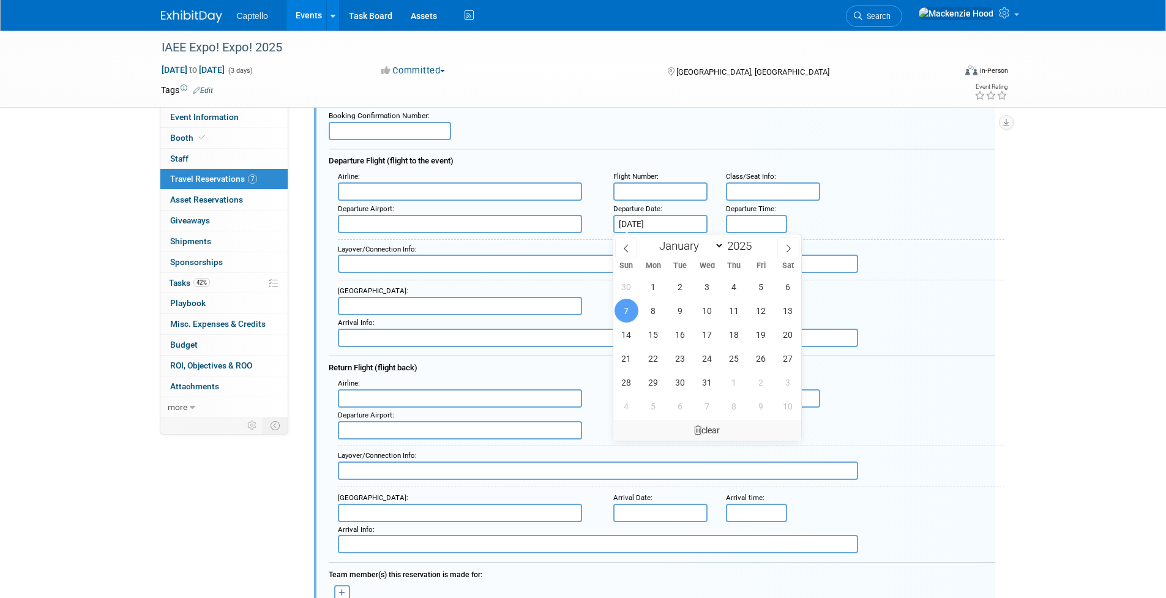
click at [719, 432] on div "clear" at bounding box center [708, 430] width 189 height 21
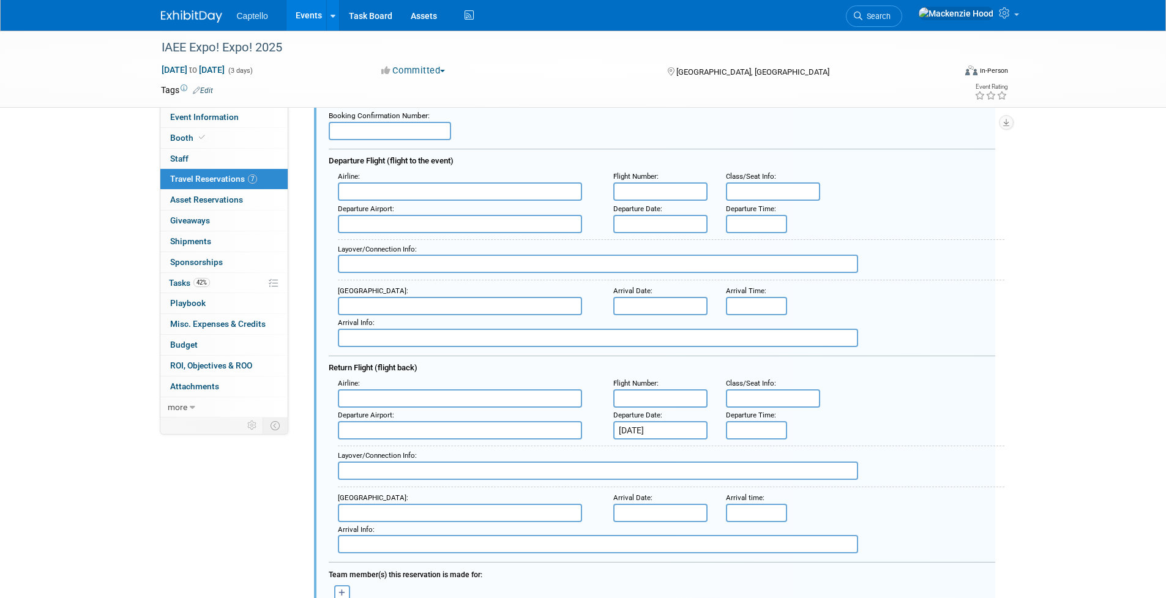
click at [658, 302] on input "text" at bounding box center [661, 306] width 94 height 18
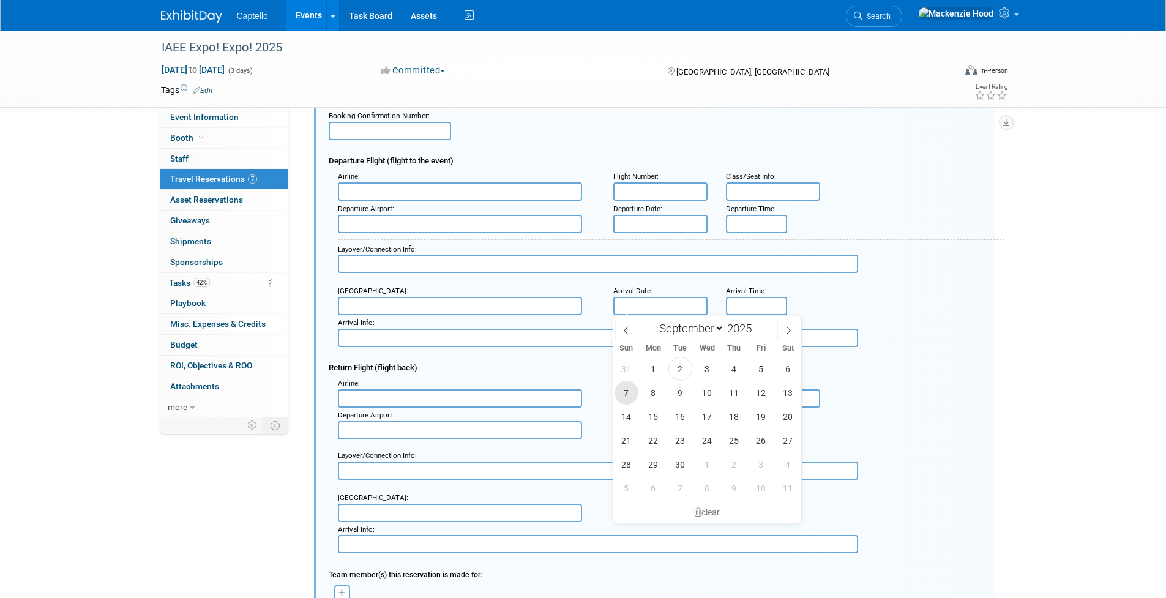
click at [629, 390] on span "7" at bounding box center [627, 393] width 24 height 24
type input "[DATE]"
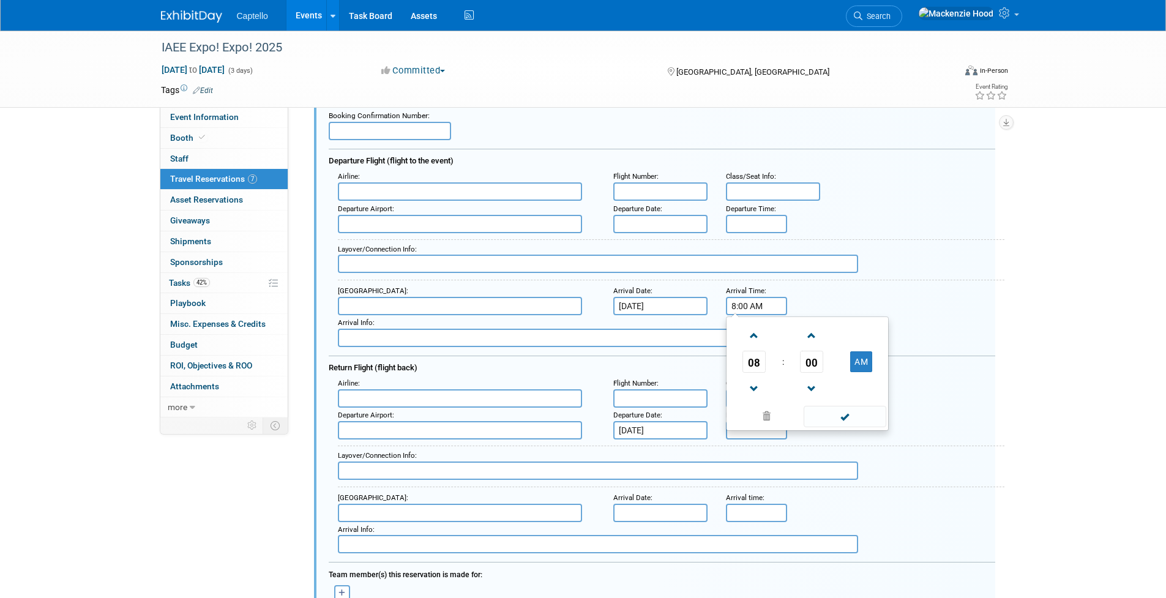
click at [745, 311] on input "8:00 AM" at bounding box center [756, 306] width 61 height 18
click at [750, 330] on span at bounding box center [754, 335] width 21 height 21
click at [749, 330] on span at bounding box center [754, 335] width 21 height 21
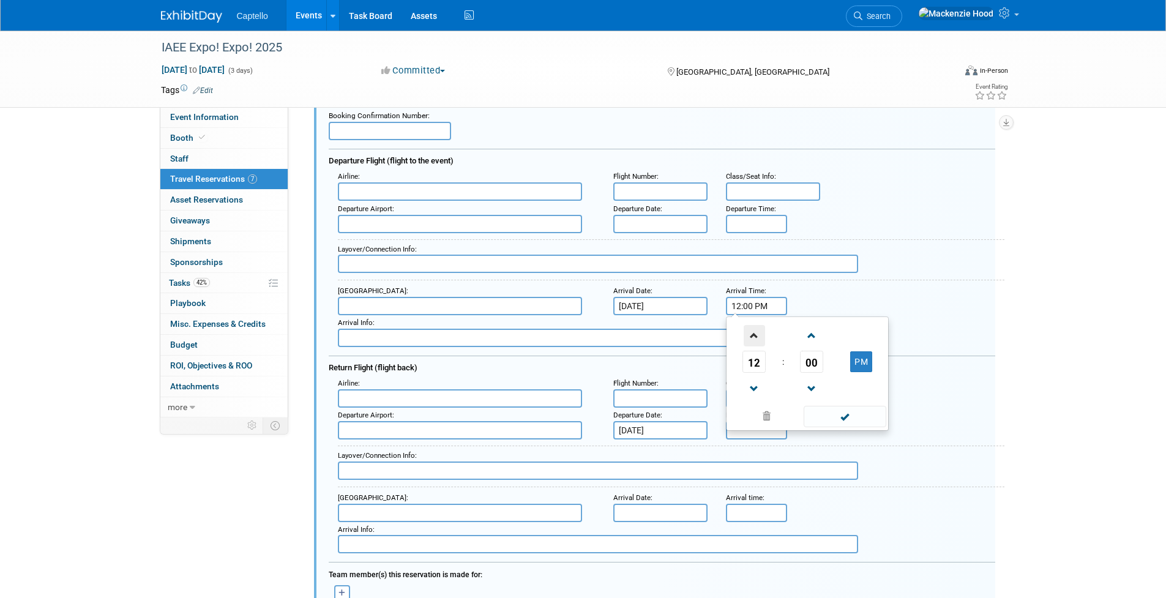
click at [749, 330] on span at bounding box center [754, 335] width 21 height 21
click at [753, 358] on span "01" at bounding box center [754, 362] width 23 height 22
click at [793, 343] on td "01" at bounding box center [787, 336] width 39 height 33
click at [812, 366] on span "00" at bounding box center [811, 362] width 23 height 22
click at [744, 302] on input "1:00 PM" at bounding box center [756, 306] width 61 height 18
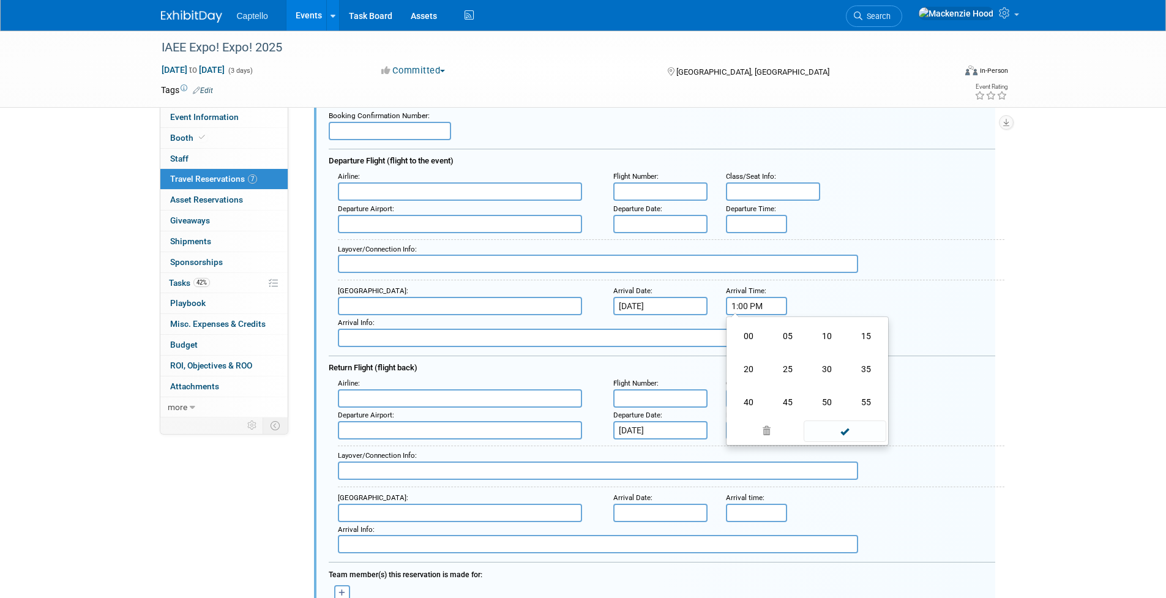
click at [748, 304] on input "1:00 PM" at bounding box center [756, 306] width 61 height 18
click at [827, 437] on span at bounding box center [845, 431] width 83 height 21
type input "1:59 PM"
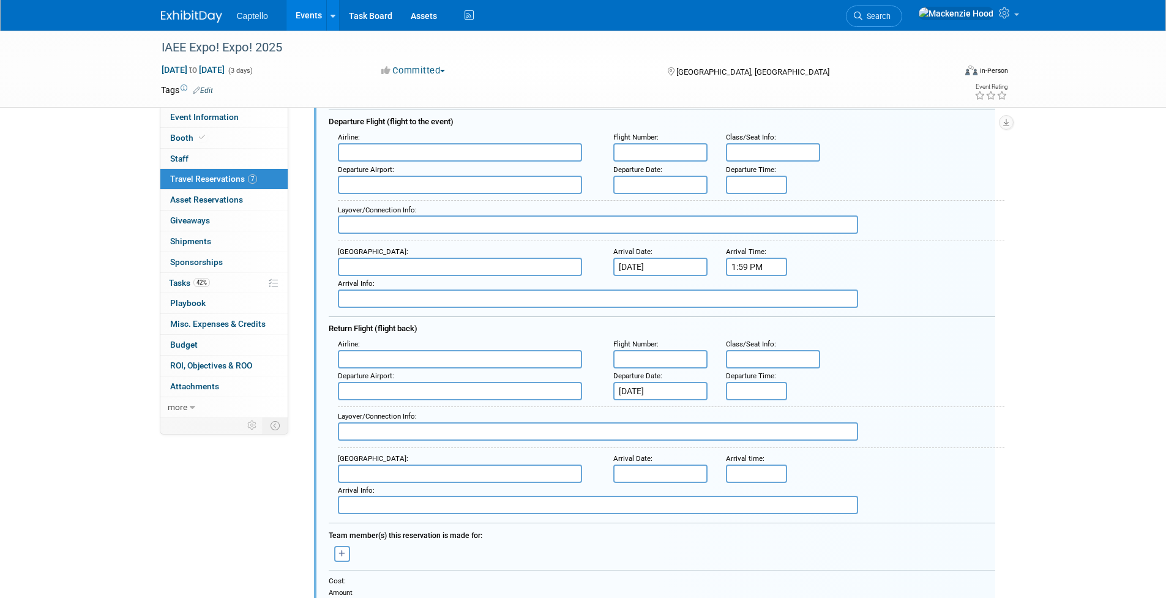
scroll to position [132, 0]
click at [740, 391] on input "5:00 PM" at bounding box center [756, 390] width 61 height 18
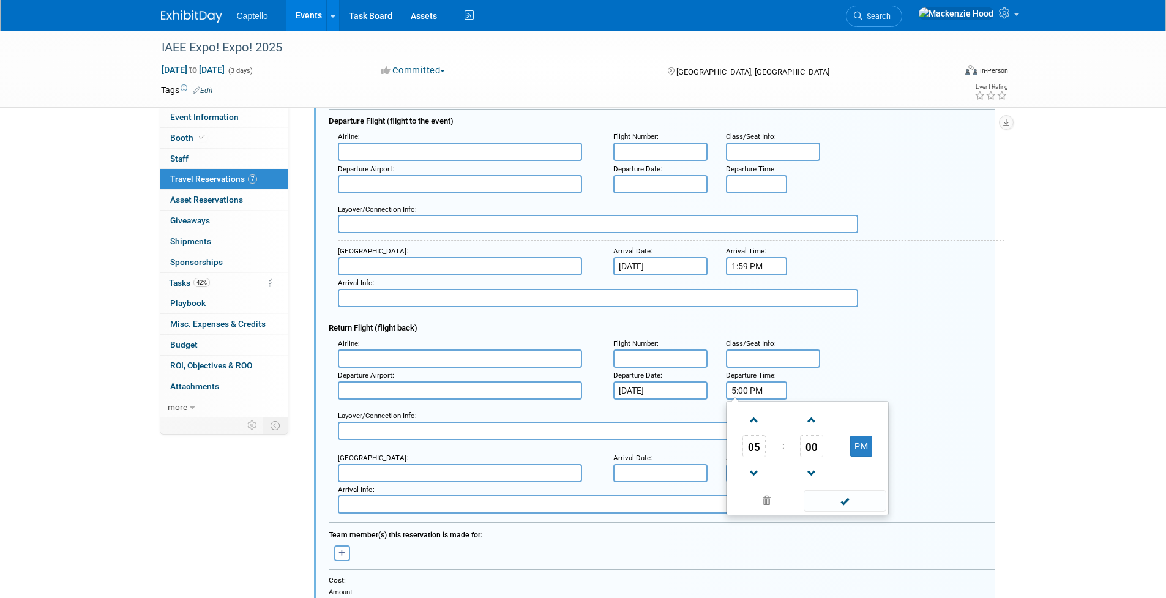
click at [747, 389] on input "5:00 PM" at bounding box center [756, 390] width 61 height 18
click at [864, 503] on span at bounding box center [845, 500] width 83 height 21
type input "5:12 PM"
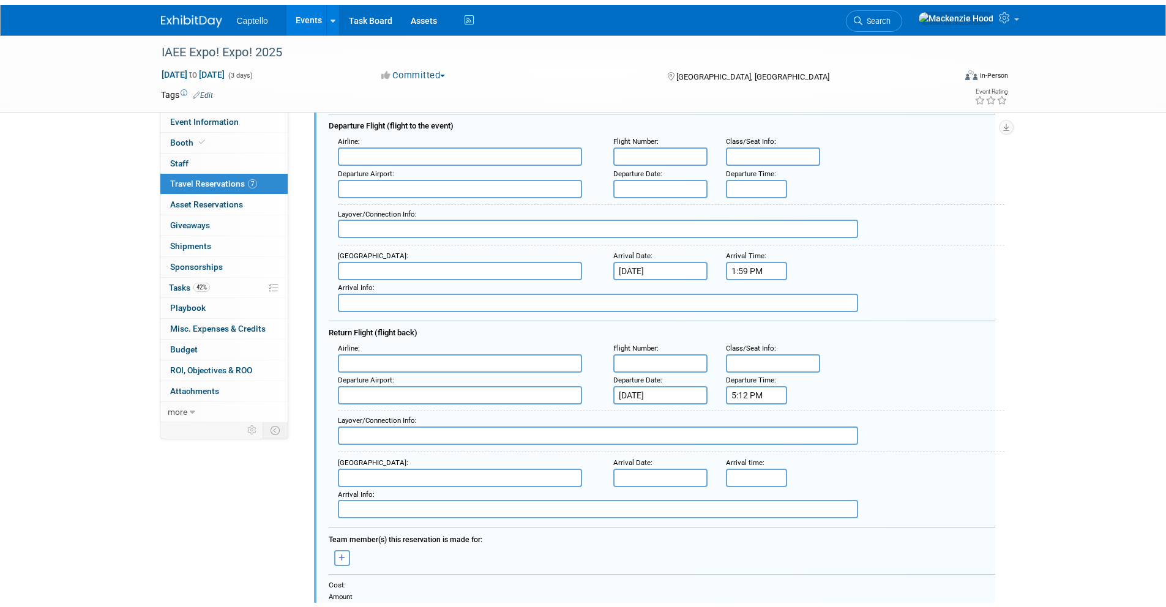
scroll to position [541, 0]
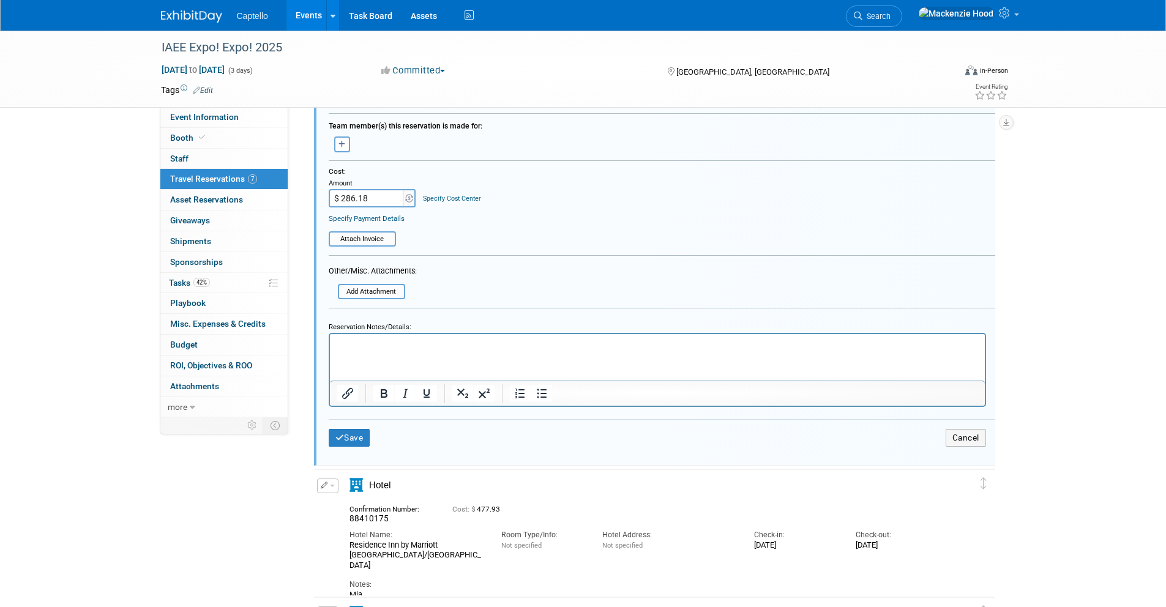
click at [396, 331] on div "Reservation Notes/Details:" at bounding box center [658, 325] width 658 height 16
click at [391, 344] on p "Rich Text Area. Press ALT-0 for help." at bounding box center [657, 344] width 641 height 11
click at [353, 438] on button "Save" at bounding box center [350, 438] width 42 height 18
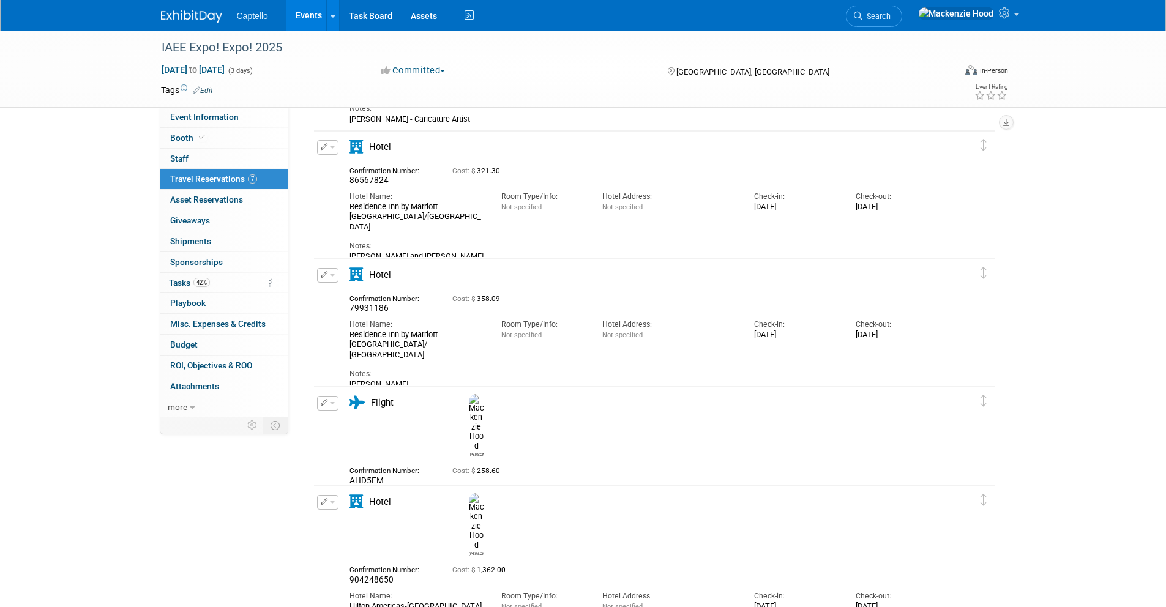
scroll to position [563, 0]
click at [333, 404] on button "button" at bounding box center [327, 401] width 21 height 15
click at [339, 420] on button "Edit Reservation" at bounding box center [369, 423] width 103 height 18
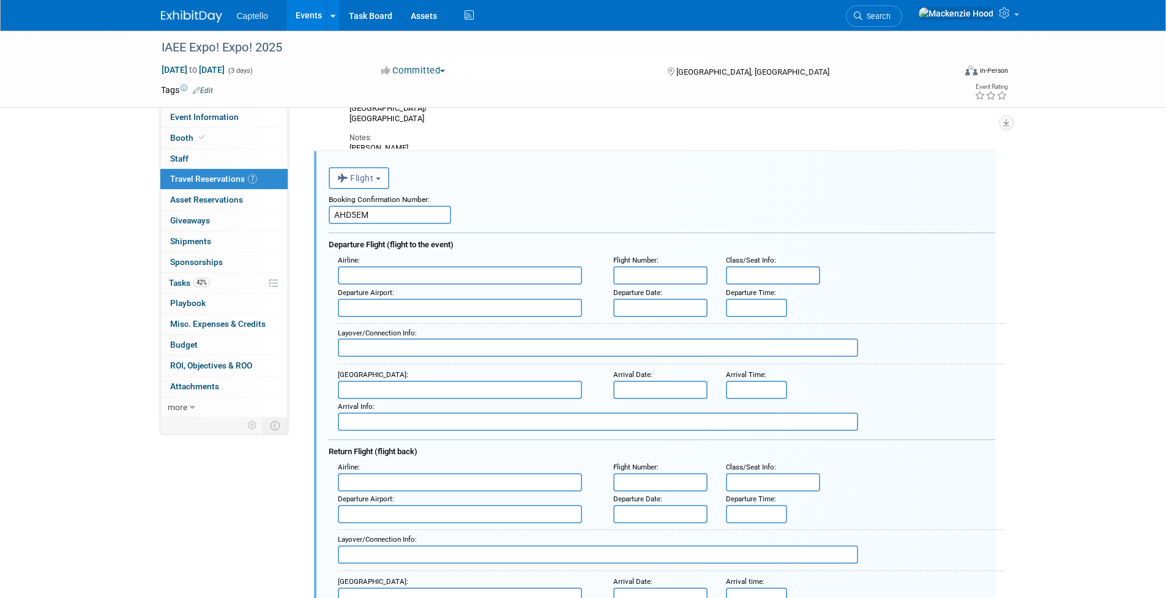
scroll to position [809, 0]
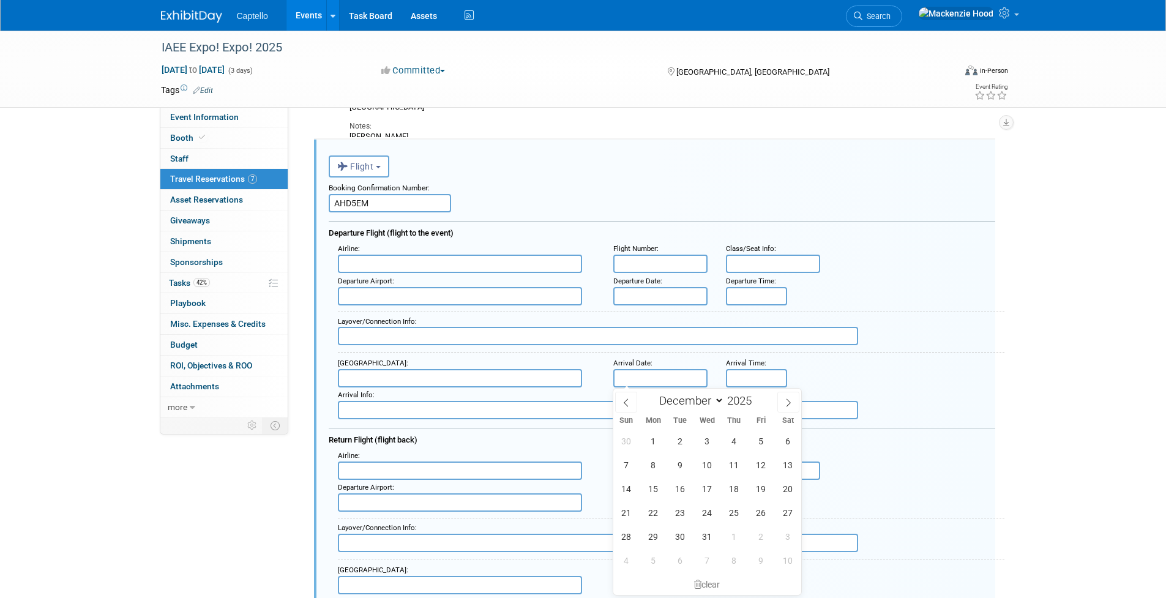
click at [622, 377] on input "text" at bounding box center [661, 378] width 94 height 18
click at [627, 464] on span "7" at bounding box center [627, 465] width 24 height 24
type input "[DATE]"
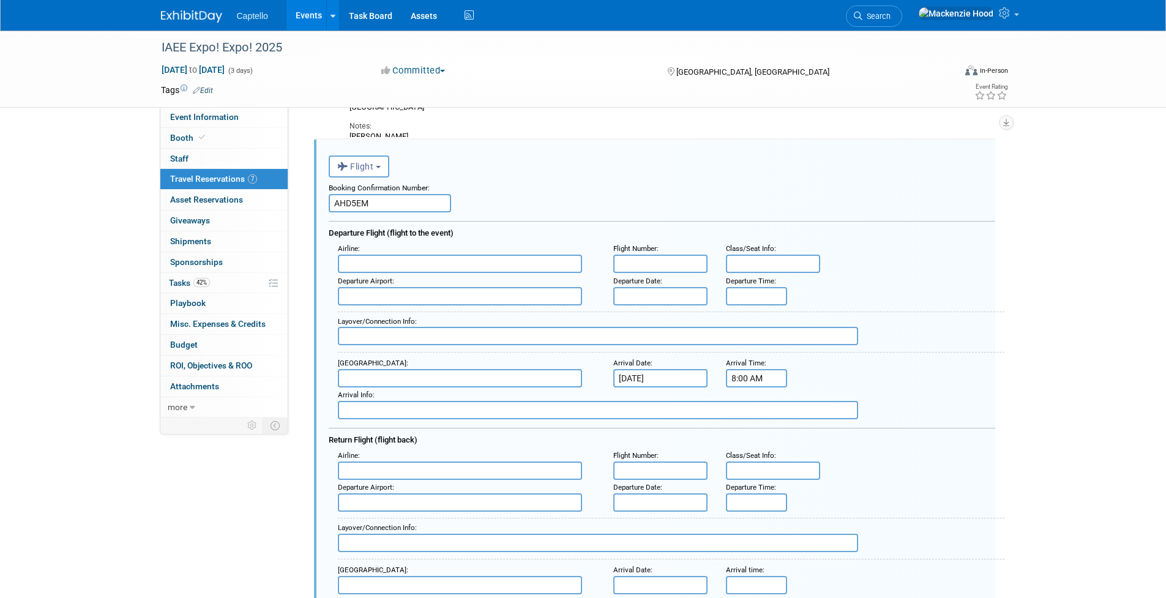
click at [742, 382] on input "8:00 AM" at bounding box center [756, 378] width 61 height 18
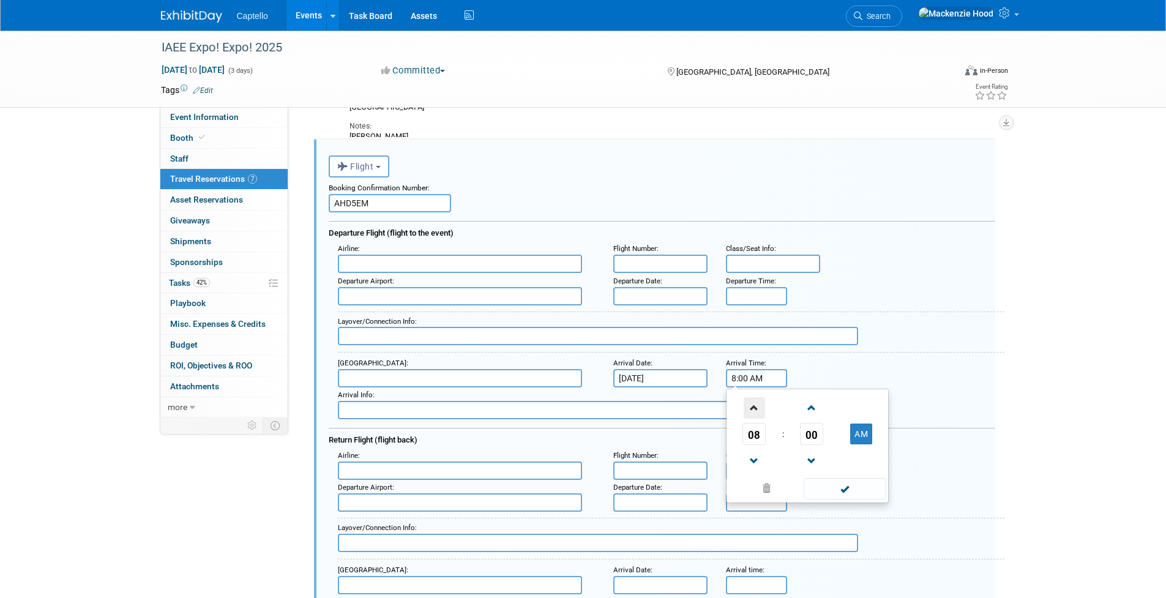
click at [751, 402] on span at bounding box center [754, 407] width 21 height 21
click at [753, 437] on span "10" at bounding box center [754, 434] width 23 height 22
click at [745, 410] on td "12" at bounding box center [748, 408] width 39 height 33
drag, startPoint x: 860, startPoint y: 430, endPoint x: 871, endPoint y: 468, distance: 40.1
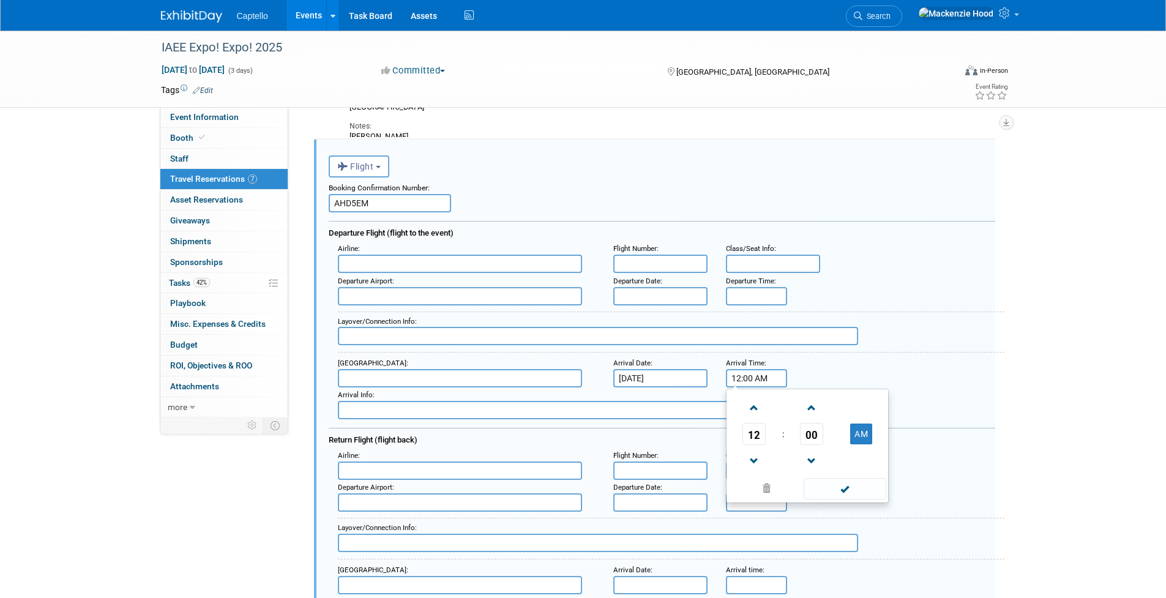
click at [860, 429] on button "AM" at bounding box center [862, 434] width 22 height 21
type input "12:00 PM"
click at [863, 492] on span at bounding box center [845, 488] width 83 height 21
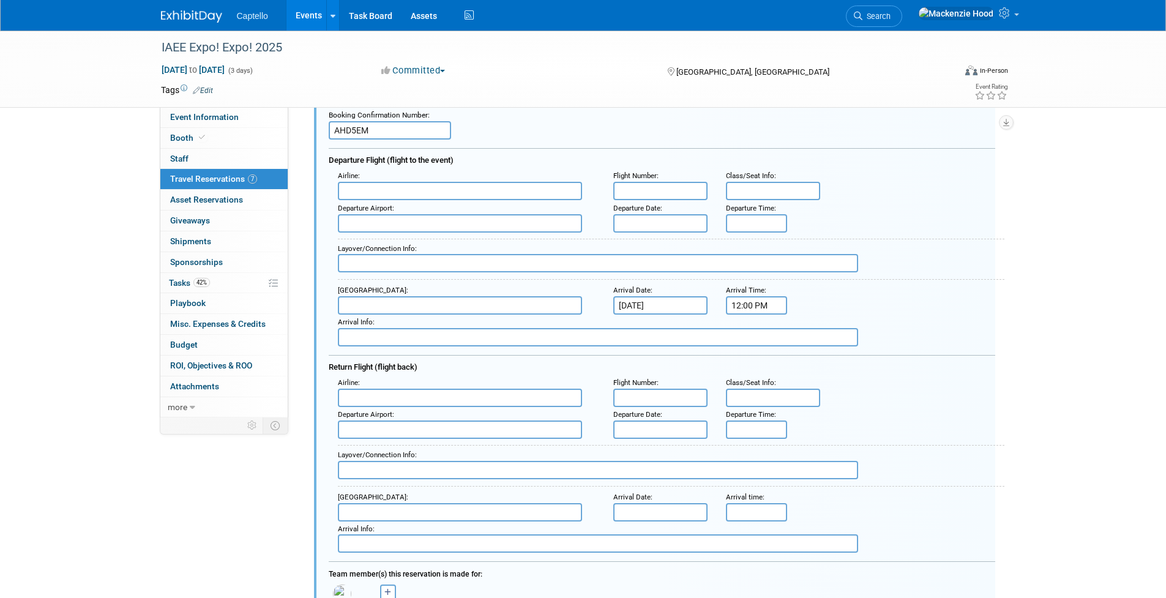
scroll to position [884, 0]
click at [623, 429] on input "text" at bounding box center [661, 428] width 94 height 18
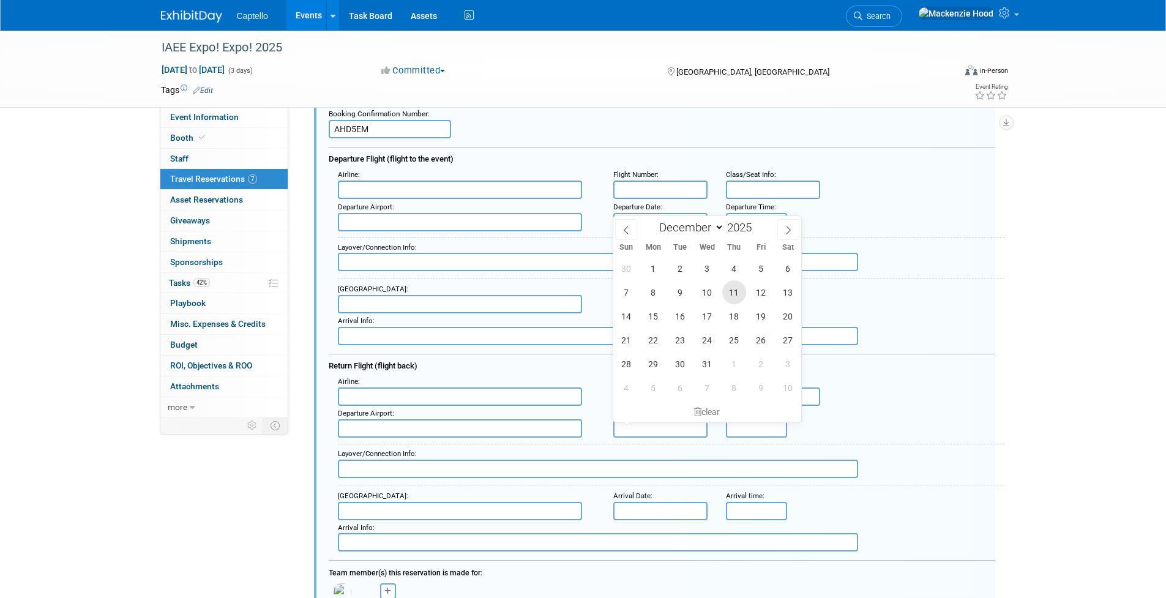
click at [734, 292] on span "11" at bounding box center [735, 292] width 24 height 24
type input "[DATE]"
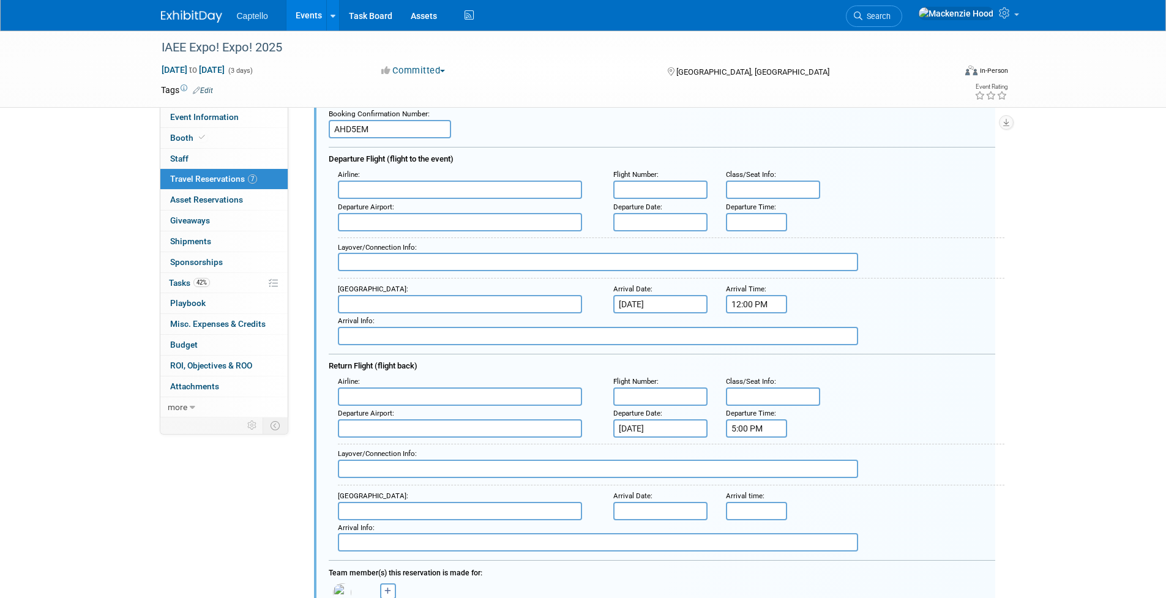
click at [757, 428] on input "5:00 PM" at bounding box center [756, 428] width 61 height 18
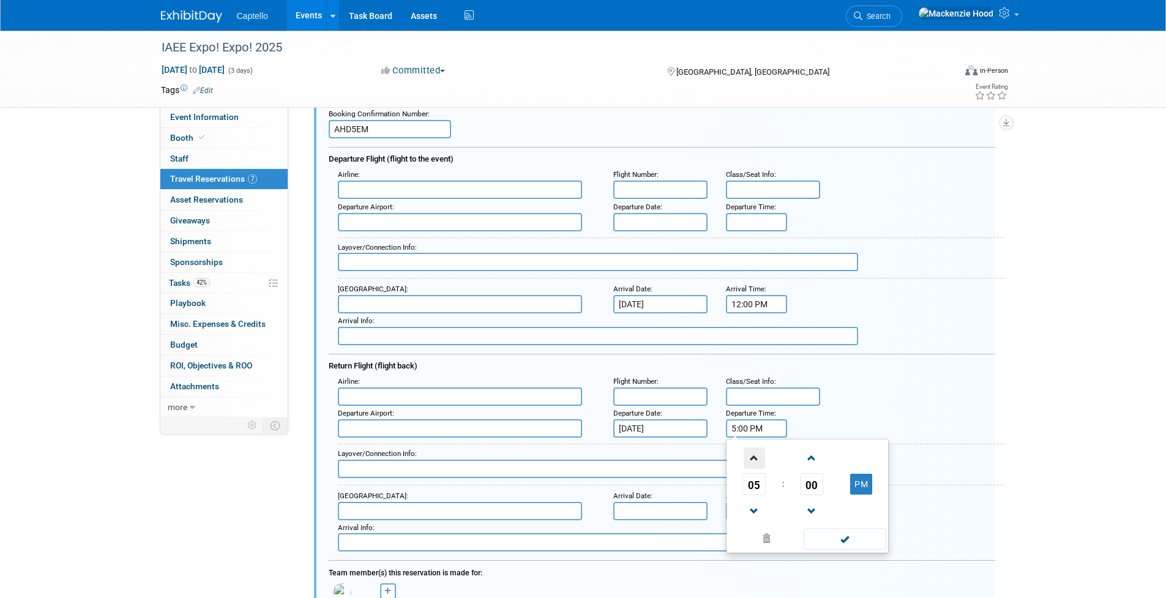
click at [757, 457] on span at bounding box center [754, 458] width 21 height 21
click at [760, 483] on span "09" at bounding box center [754, 484] width 23 height 22
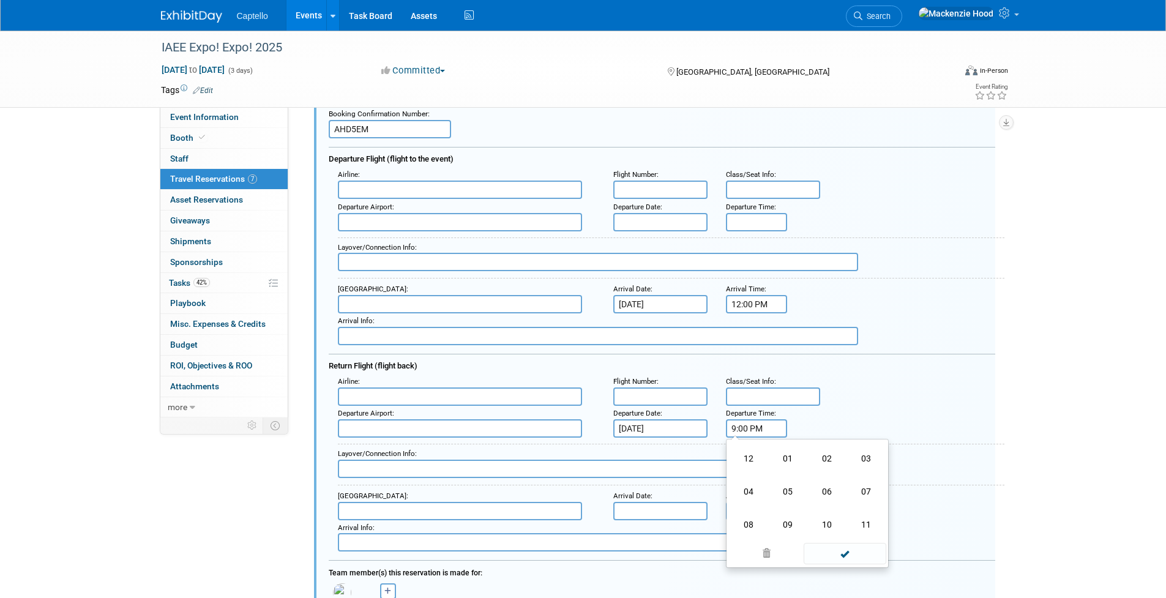
click at [795, 460] on td "01" at bounding box center [787, 458] width 39 height 33
click at [814, 478] on span "00" at bounding box center [811, 484] width 23 height 22
click at [821, 493] on td "30" at bounding box center [827, 491] width 39 height 33
type input "1:30 PM"
click at [835, 540] on span at bounding box center [845, 538] width 83 height 21
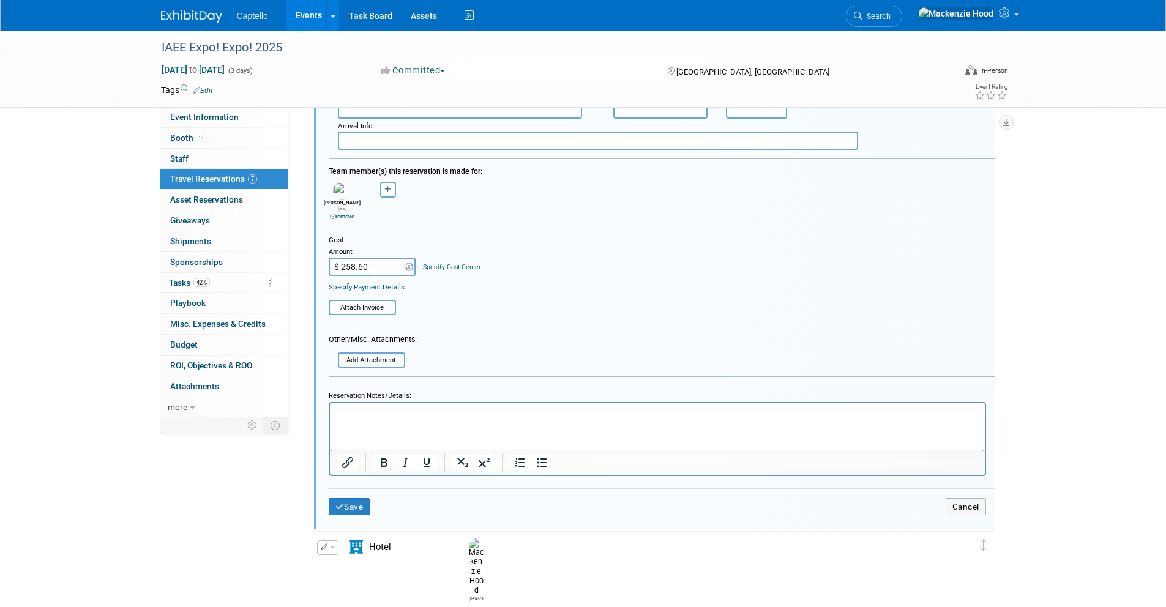
scroll to position [1291, 0]
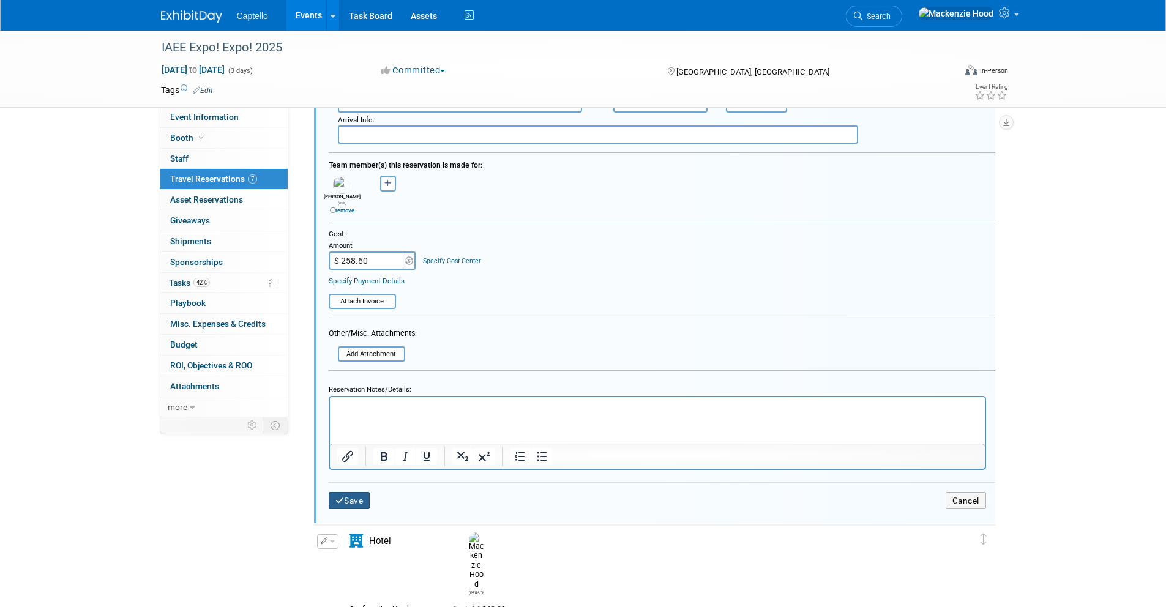
click at [350, 497] on button "Save" at bounding box center [350, 501] width 42 height 18
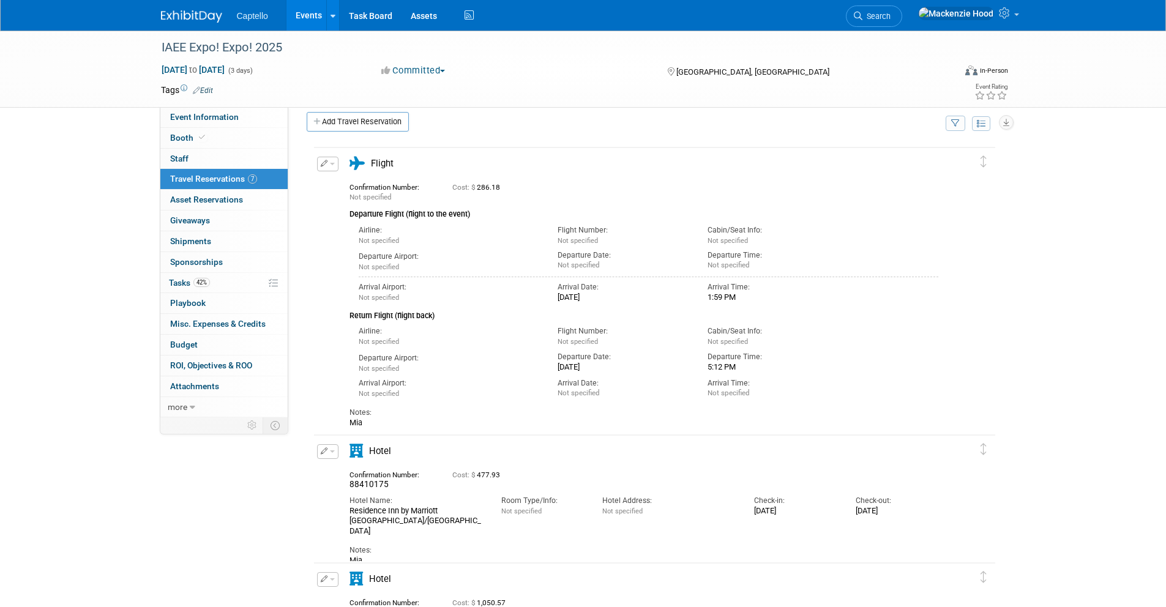
scroll to position [0, 0]
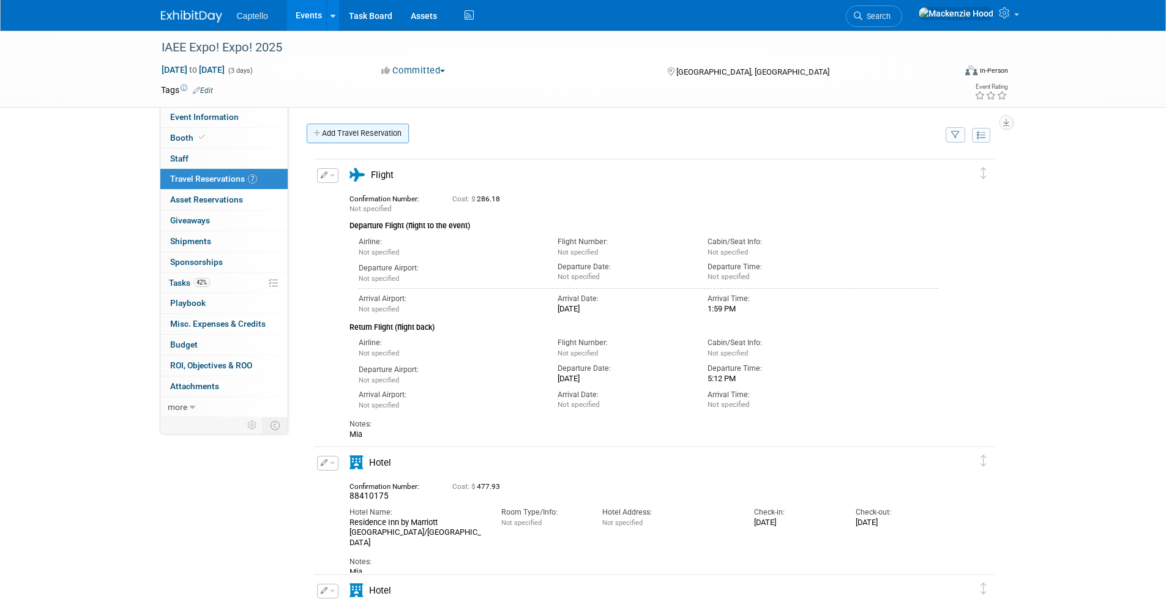
click at [315, 130] on icon at bounding box center [318, 134] width 9 height 8
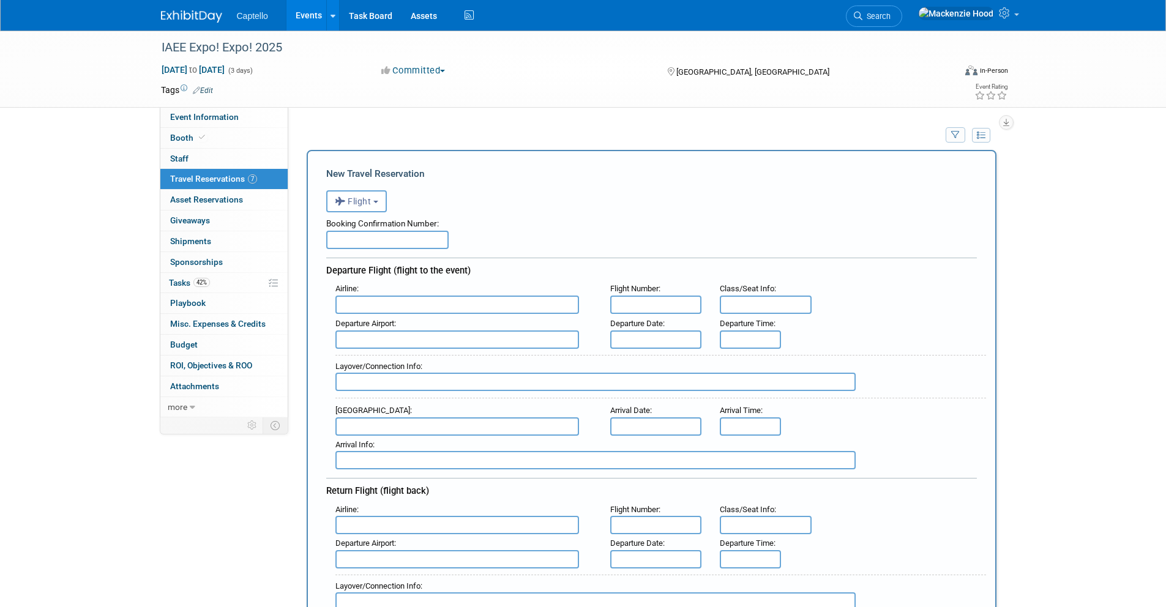
click at [628, 426] on input "text" at bounding box center [656, 427] width 92 height 18
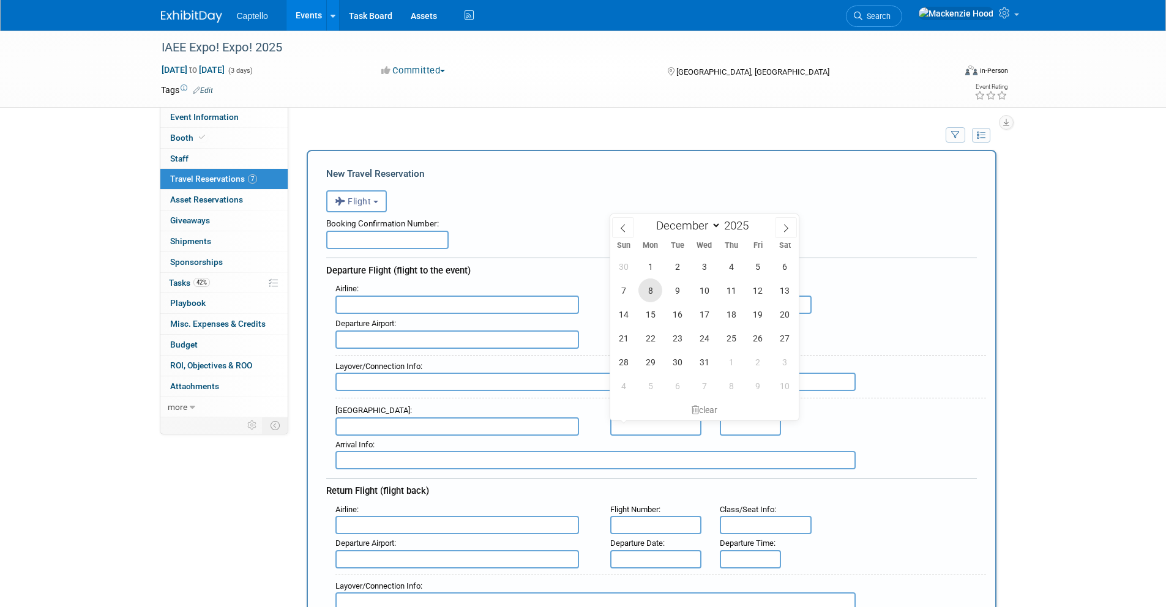
click at [652, 285] on span "8" at bounding box center [651, 291] width 24 height 24
type input "[DATE]"
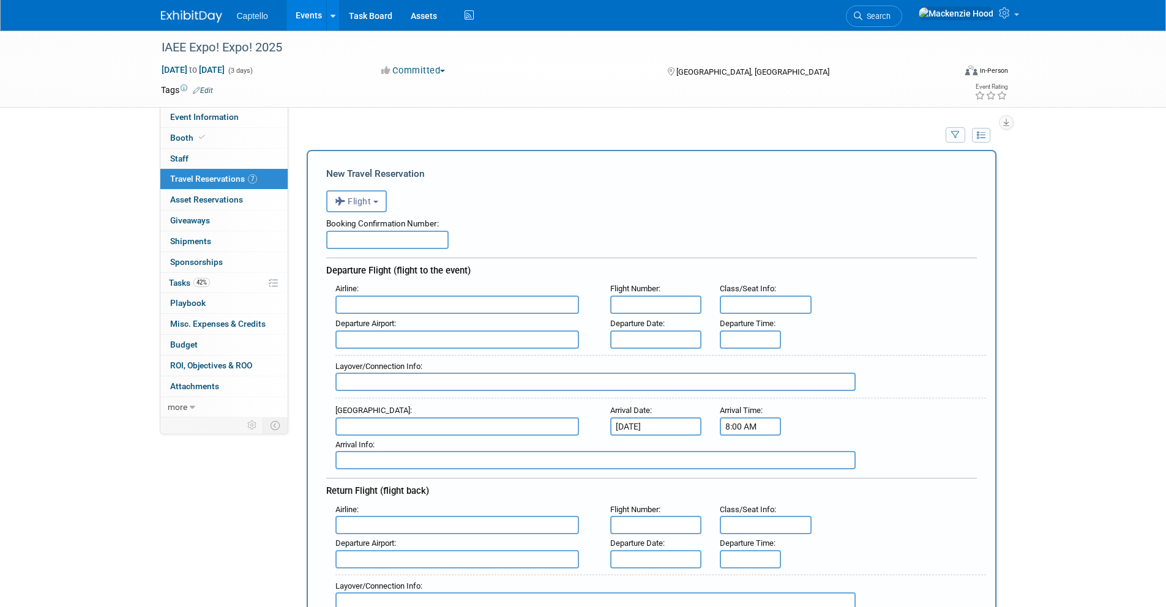
click at [732, 426] on input "8:00 AM" at bounding box center [750, 427] width 61 height 18
click at [749, 473] on span "08" at bounding box center [748, 482] width 23 height 22
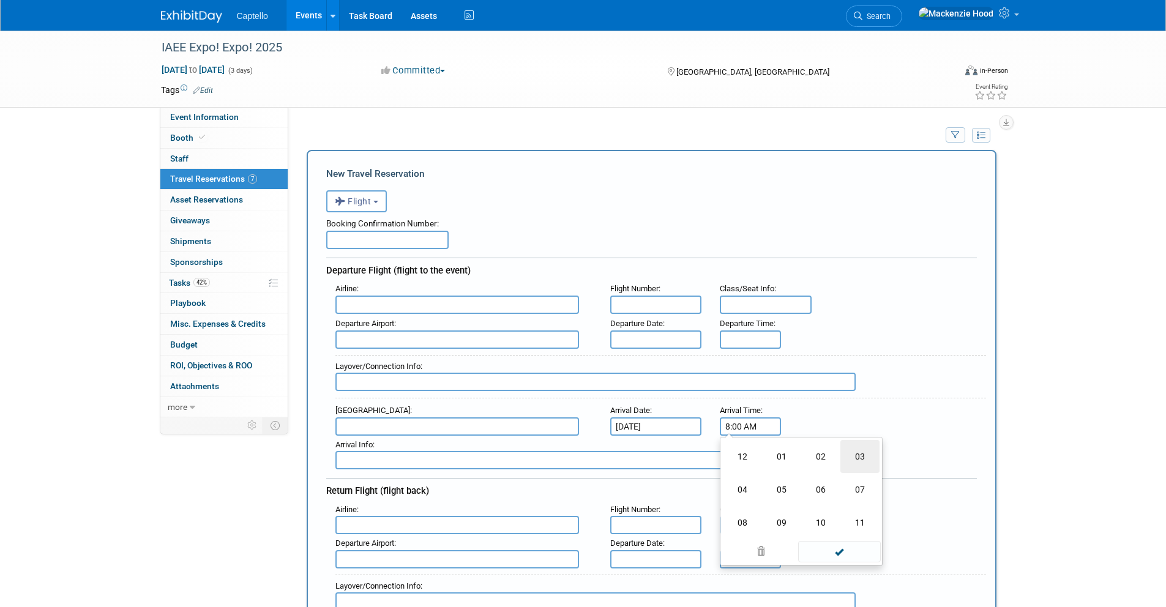
click at [846, 456] on td "03" at bounding box center [860, 456] width 39 height 33
click at [807, 486] on span "00" at bounding box center [806, 482] width 23 height 22
click at [743, 487] on td "20" at bounding box center [742, 489] width 39 height 33
click at [851, 485] on button "AM" at bounding box center [856, 482] width 22 height 21
type input "3:20 PM"
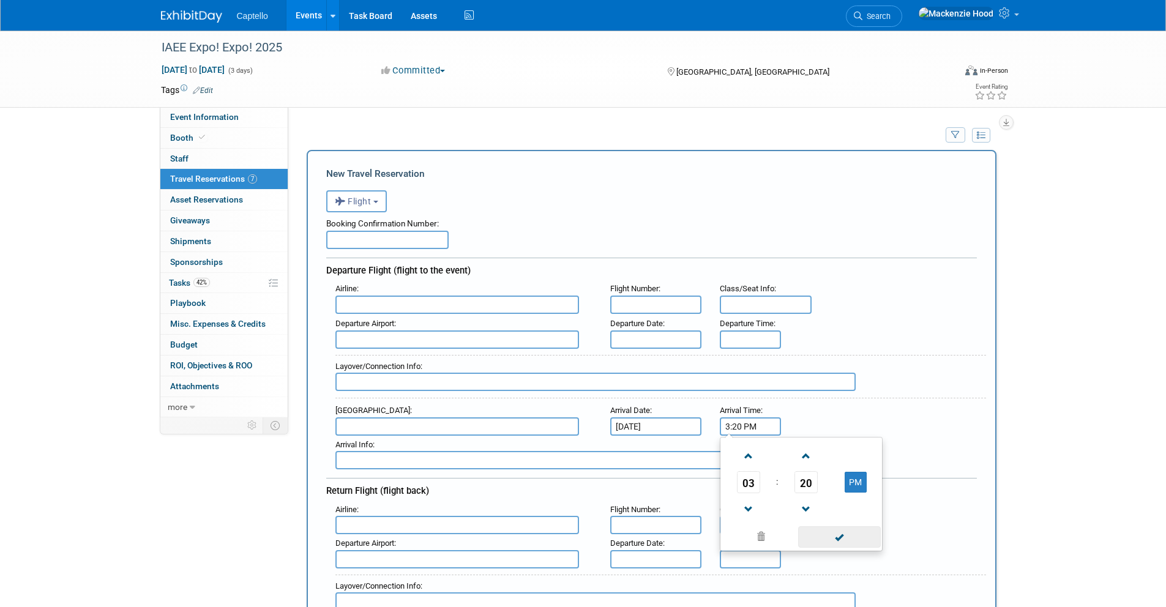
click at [841, 528] on span at bounding box center [839, 537] width 83 height 21
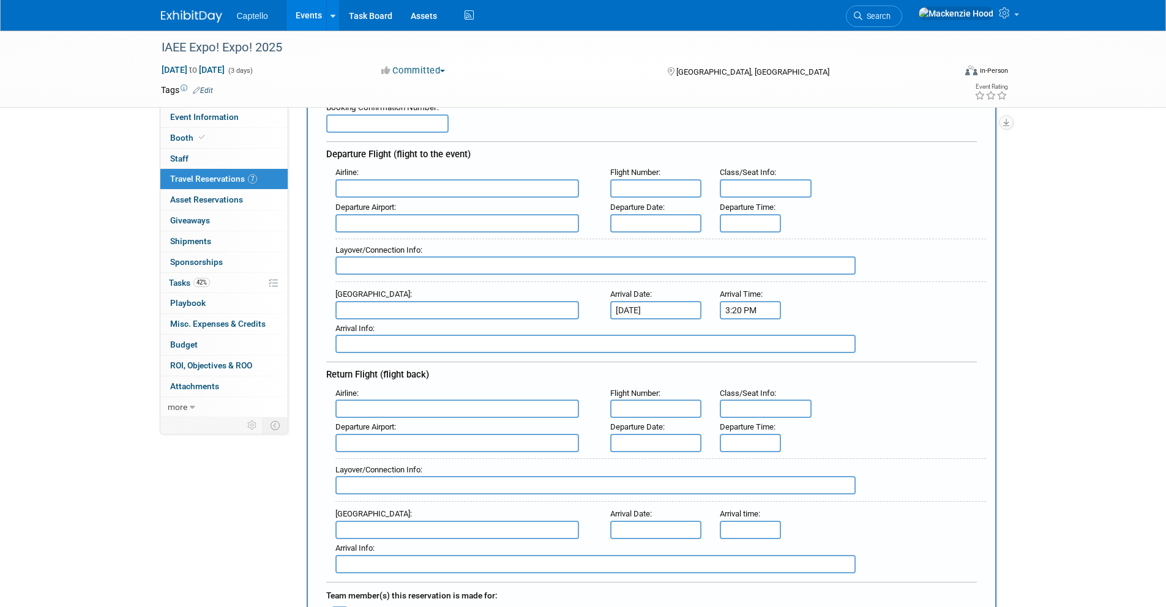
scroll to position [131, 0]
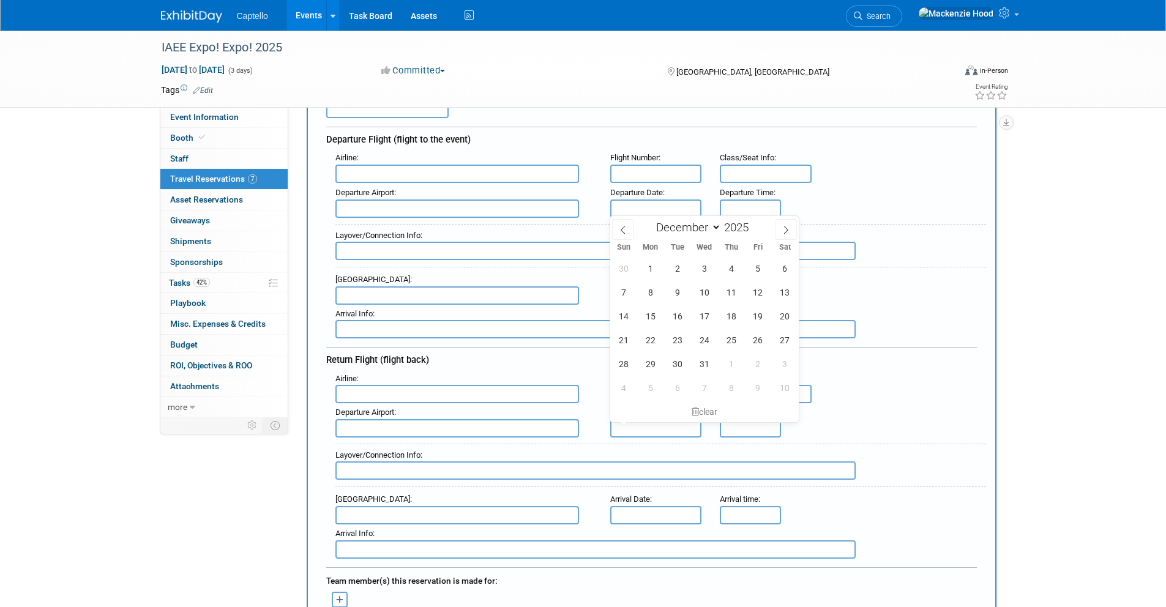
click at [626, 430] on input "text" at bounding box center [656, 428] width 92 height 18
click at [707, 287] on span "10" at bounding box center [705, 292] width 24 height 24
type input "[DATE]"
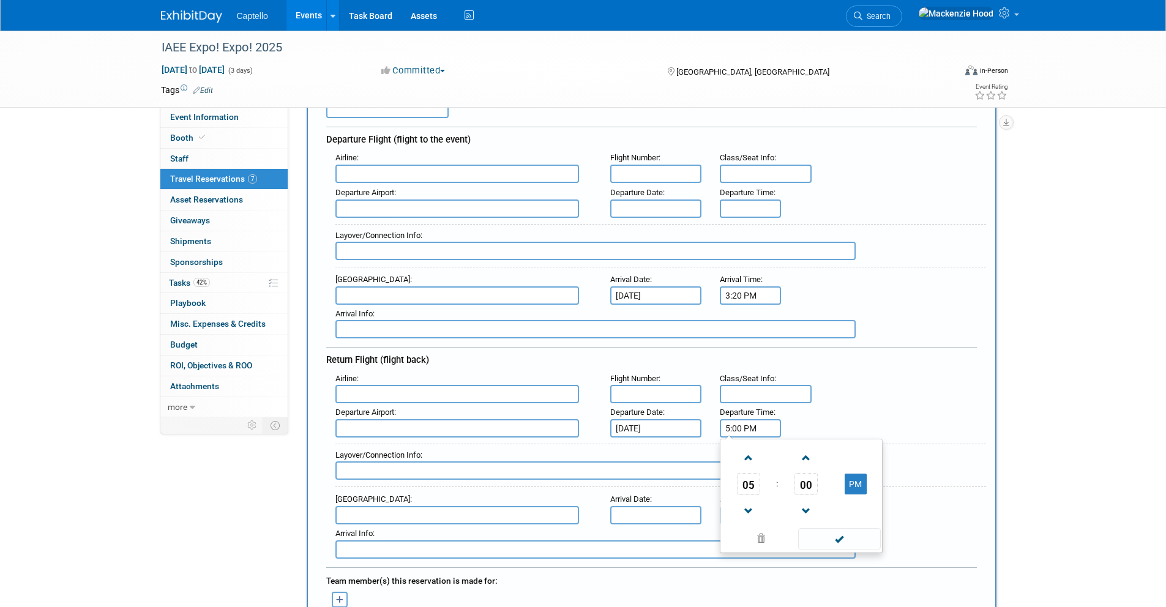
click at [739, 427] on input "5:00 PM" at bounding box center [750, 428] width 61 height 18
click at [748, 480] on span "05" at bounding box center [748, 484] width 23 height 22
click at [817, 487] on td "06" at bounding box center [821, 491] width 39 height 33
click at [795, 483] on span "00" at bounding box center [806, 484] width 23 height 22
click at [743, 522] on td "40" at bounding box center [742, 524] width 39 height 33
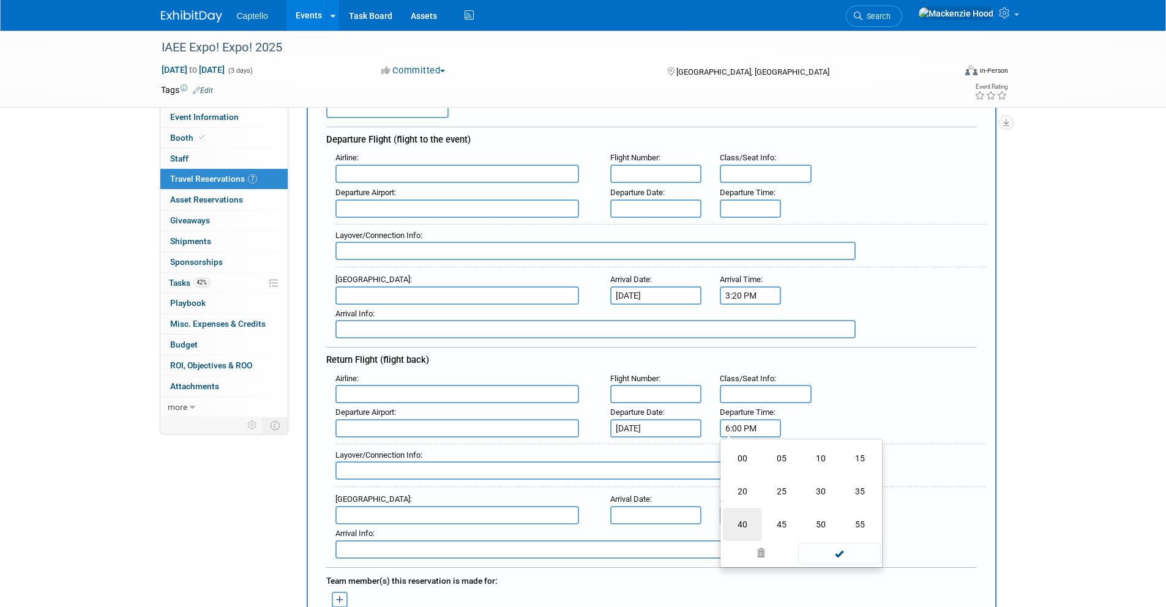
type input "6:40 PM"
click at [830, 533] on span at bounding box center [839, 538] width 83 height 21
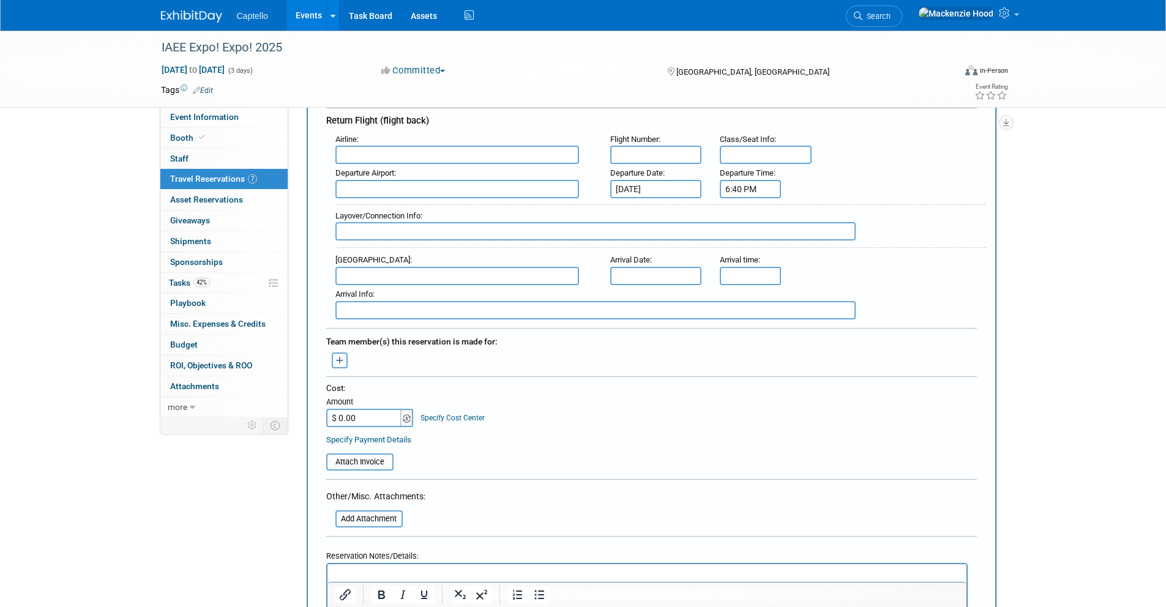
scroll to position [382, 0]
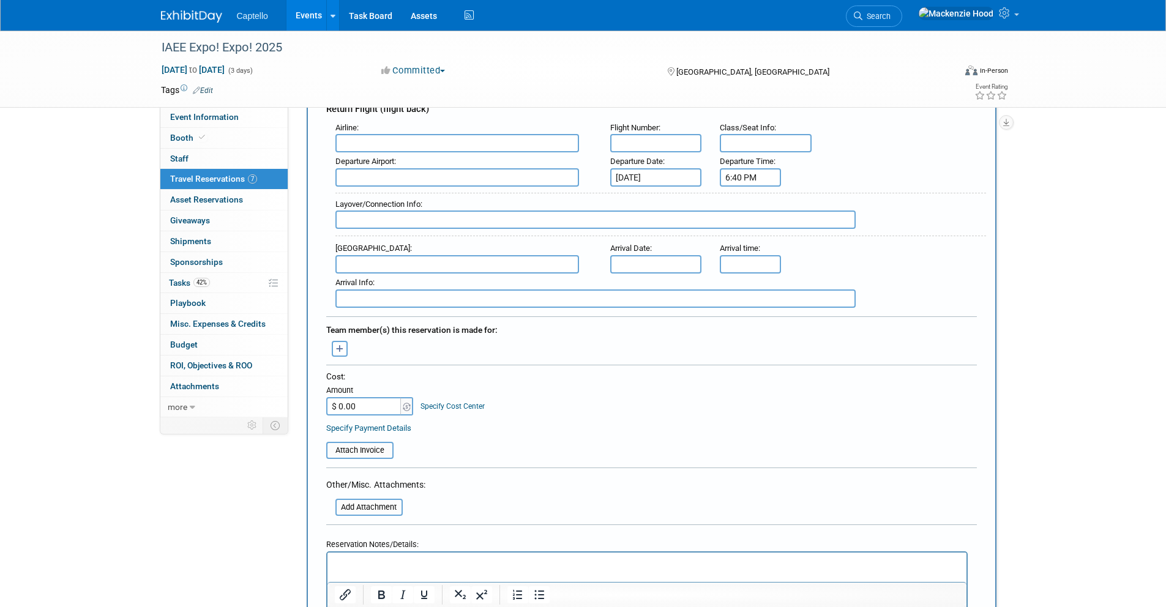
click at [370, 407] on input "$ 0.00" at bounding box center [364, 406] width 77 height 18
type input "$ 268.96"
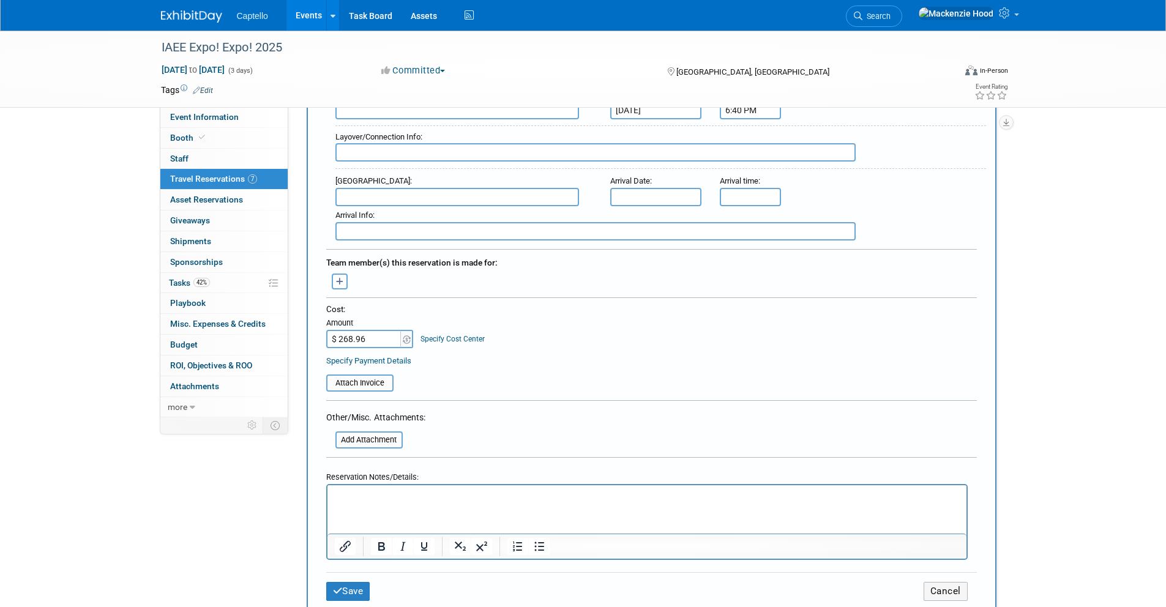
scroll to position [450, 0]
click at [459, 500] on p "Rich Text Area. Press ALT-0 for help." at bounding box center [646, 495] width 625 height 13
click at [370, 591] on button "Save" at bounding box center [348, 588] width 44 height 19
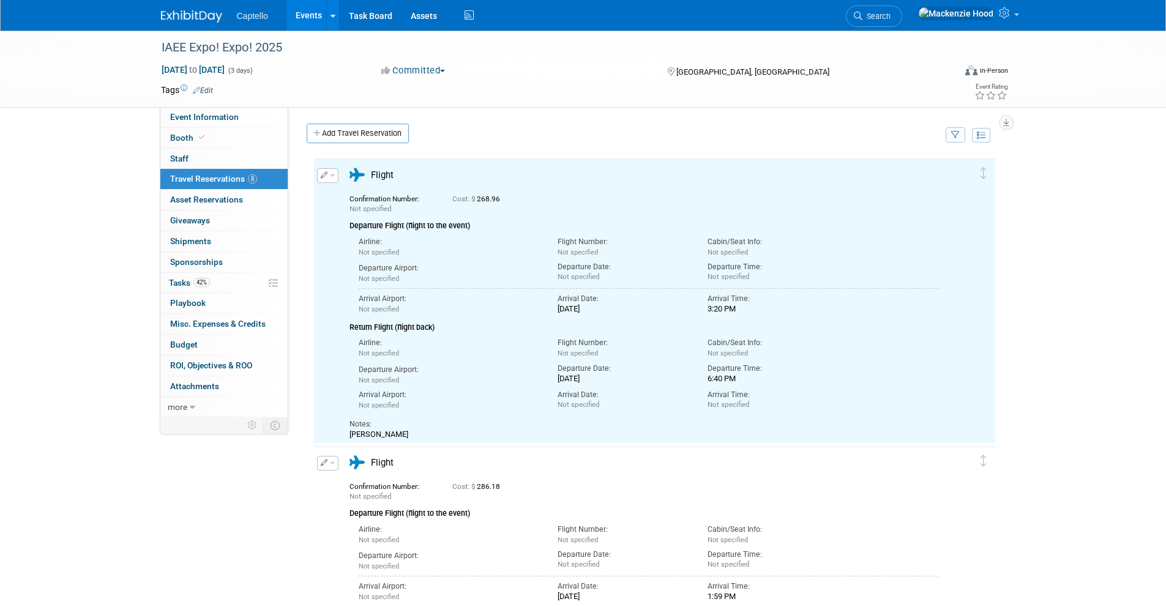
scroll to position [0, 0]
click at [316, 128] on link "Add Travel Reservation" at bounding box center [358, 134] width 102 height 20
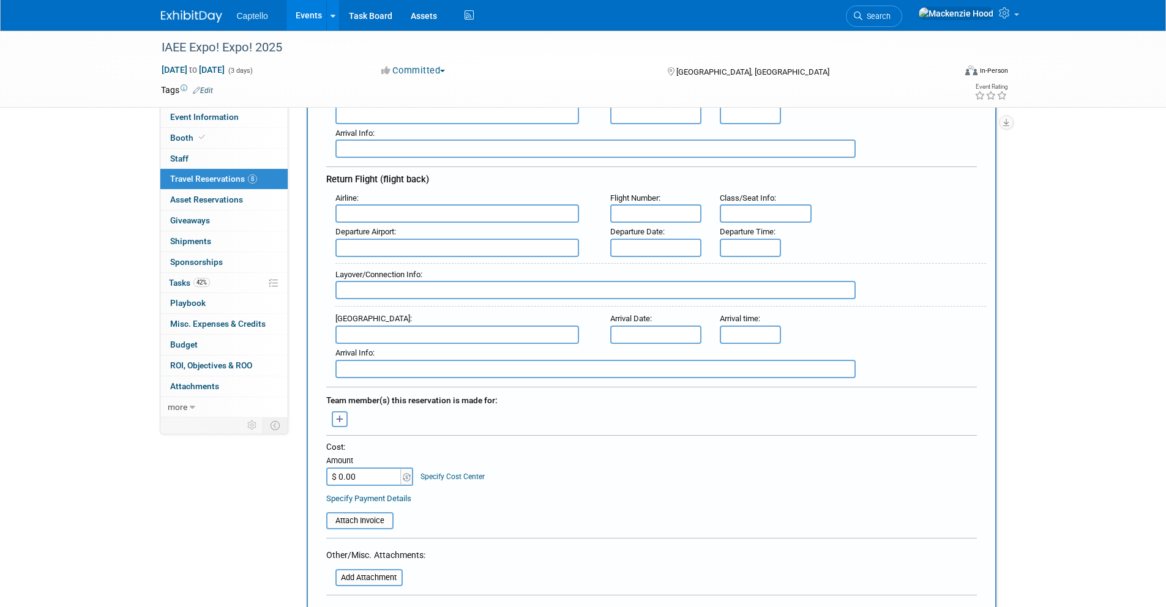
scroll to position [466, 0]
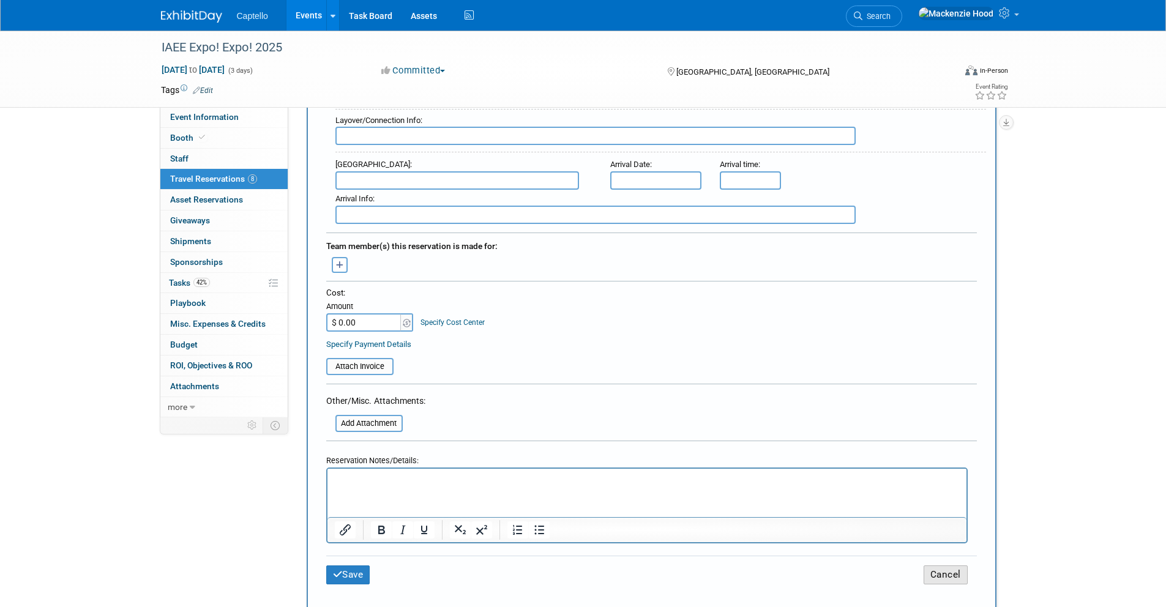
click at [947, 572] on button "Cancel" at bounding box center [946, 575] width 44 height 19
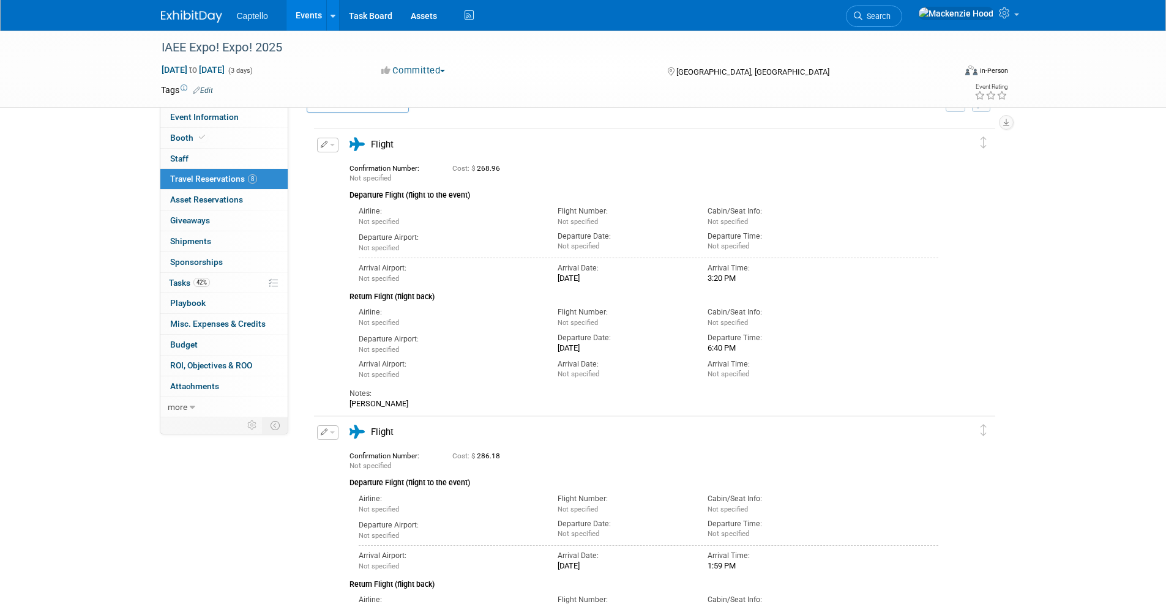
scroll to position [0, 0]
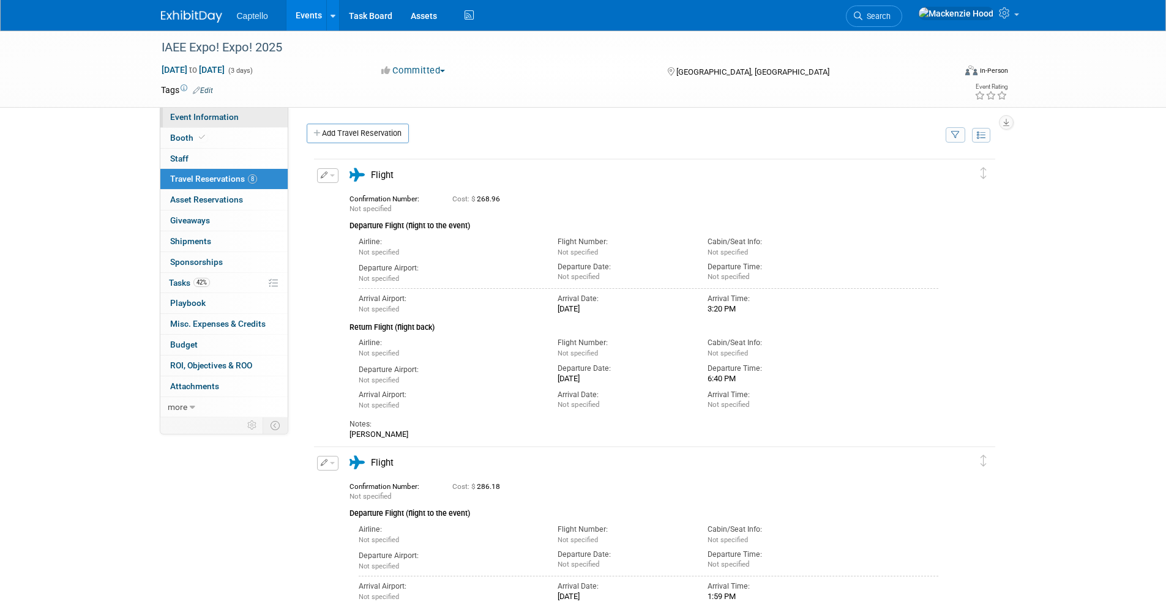
click at [243, 115] on link "Event Information" at bounding box center [223, 117] width 127 height 20
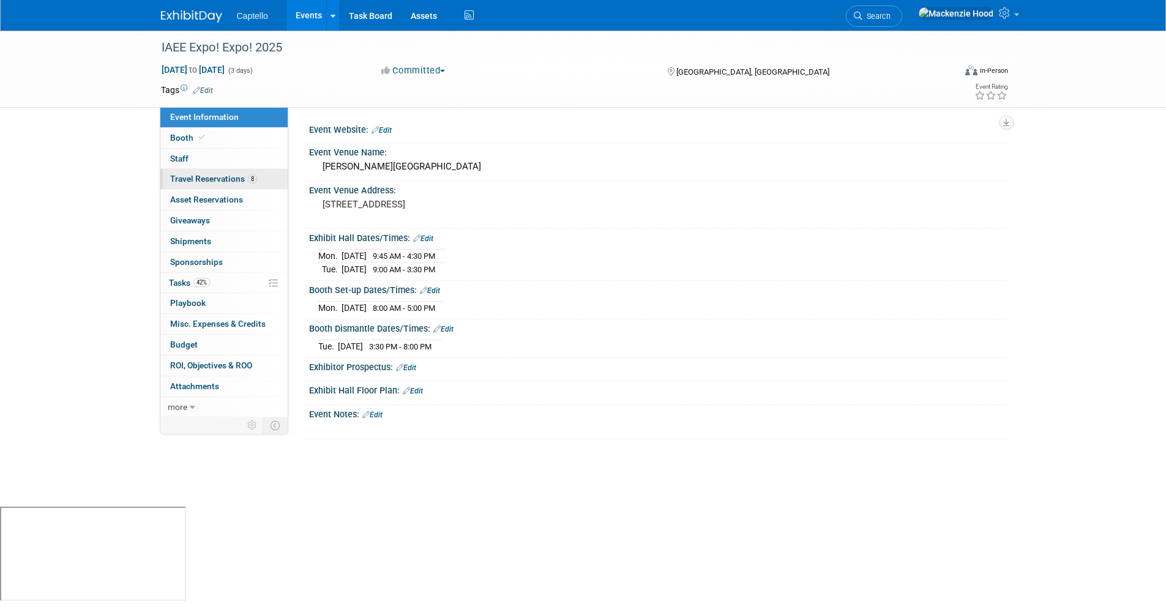
click at [233, 180] on span "Travel Reservations 8" at bounding box center [213, 179] width 87 height 10
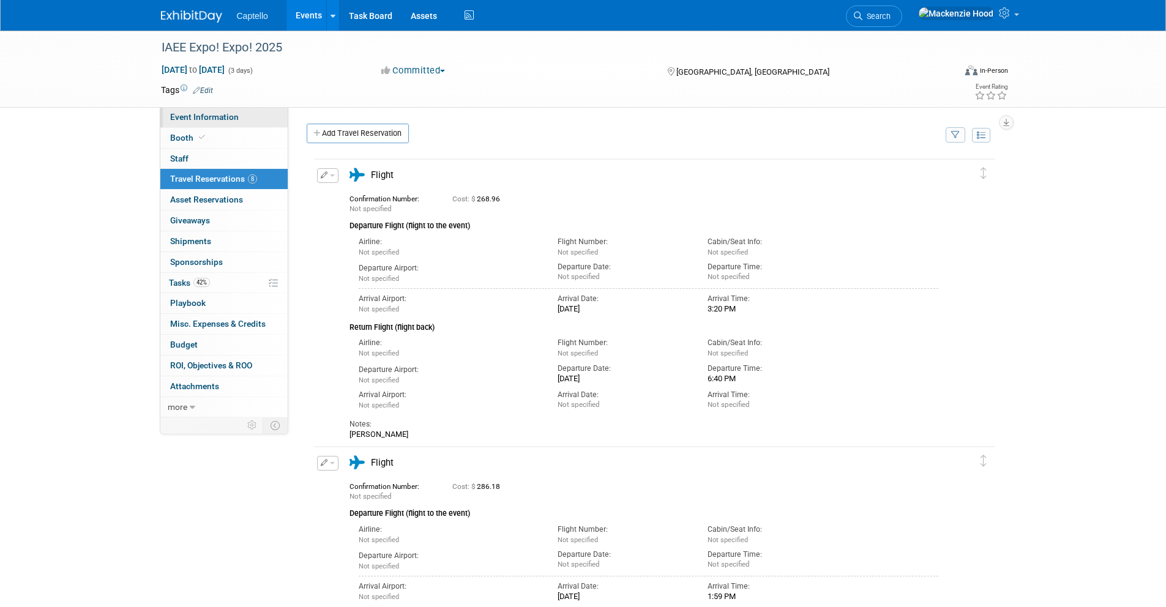
click at [213, 123] on link "Event Information" at bounding box center [223, 117] width 127 height 20
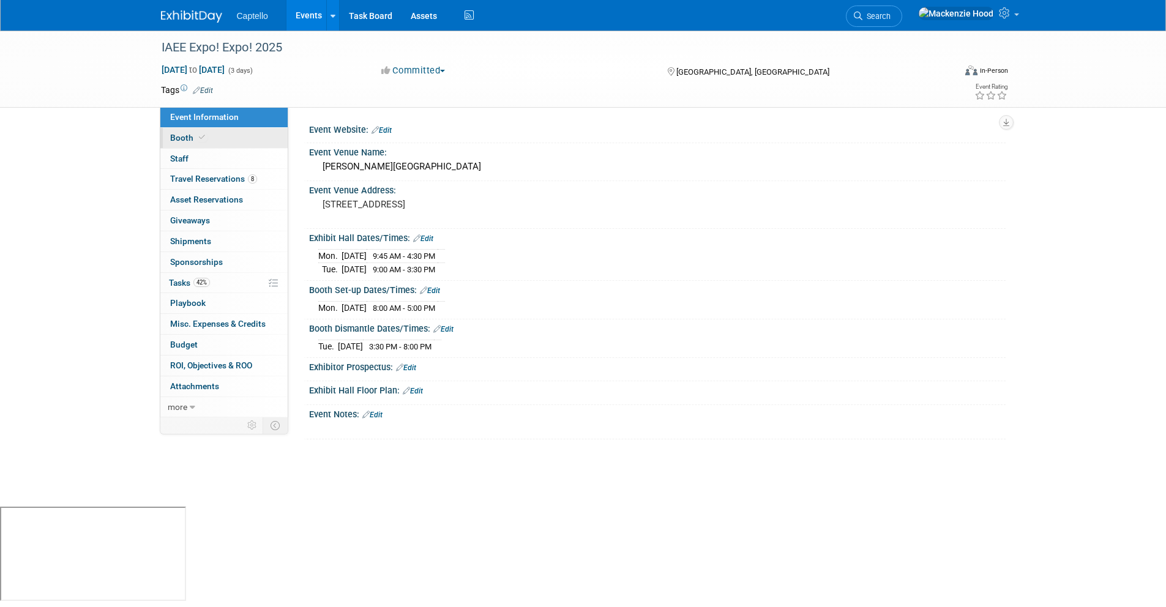
click at [241, 141] on link "Booth" at bounding box center [223, 138] width 127 height 20
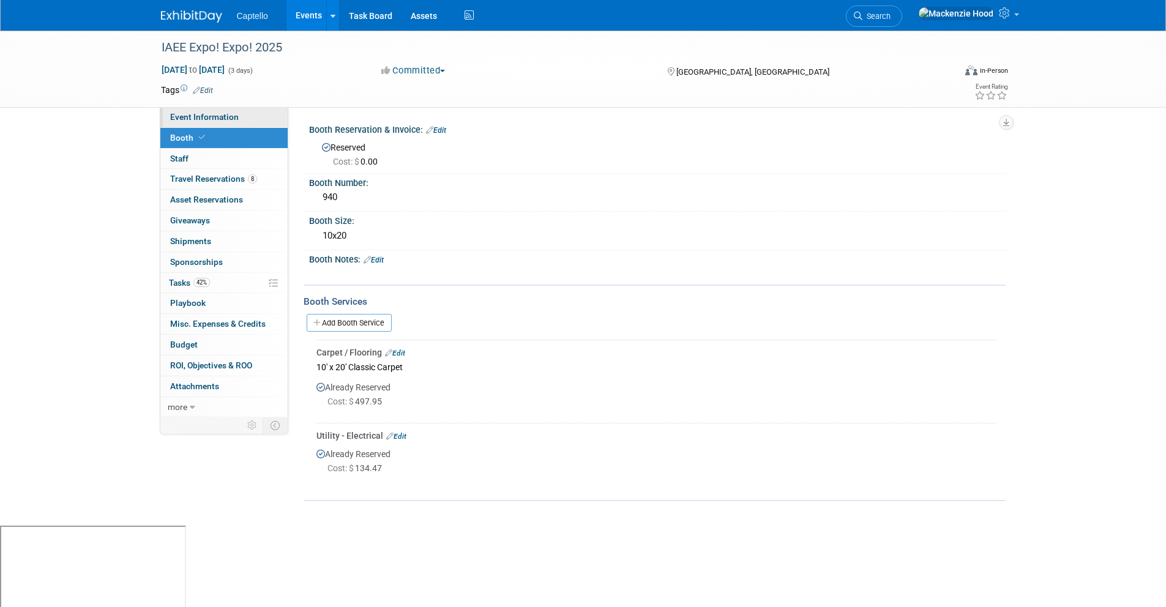
click at [257, 116] on link "Event Information" at bounding box center [223, 117] width 127 height 20
